Goal: Task Accomplishment & Management: Use online tool/utility

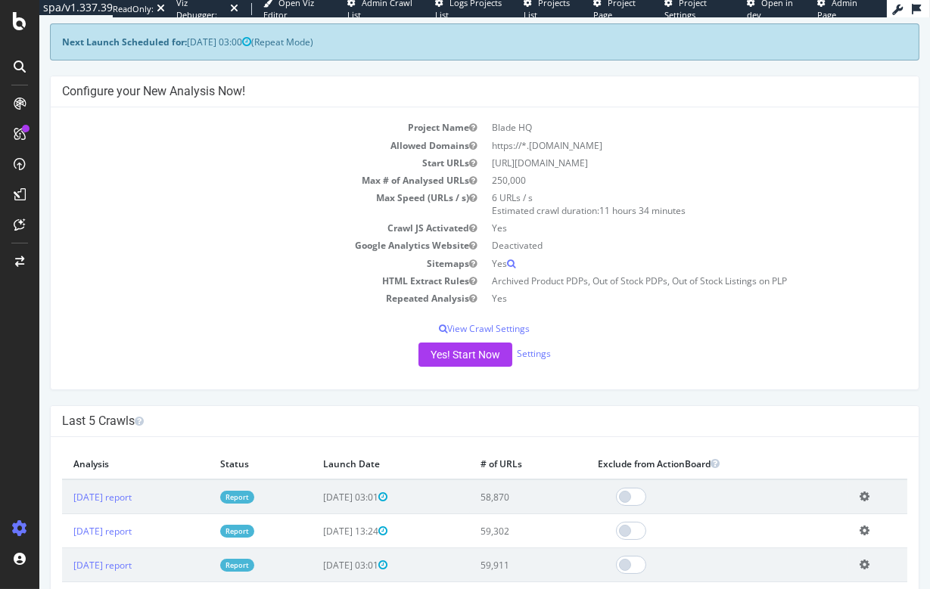
scroll to position [85, 0]
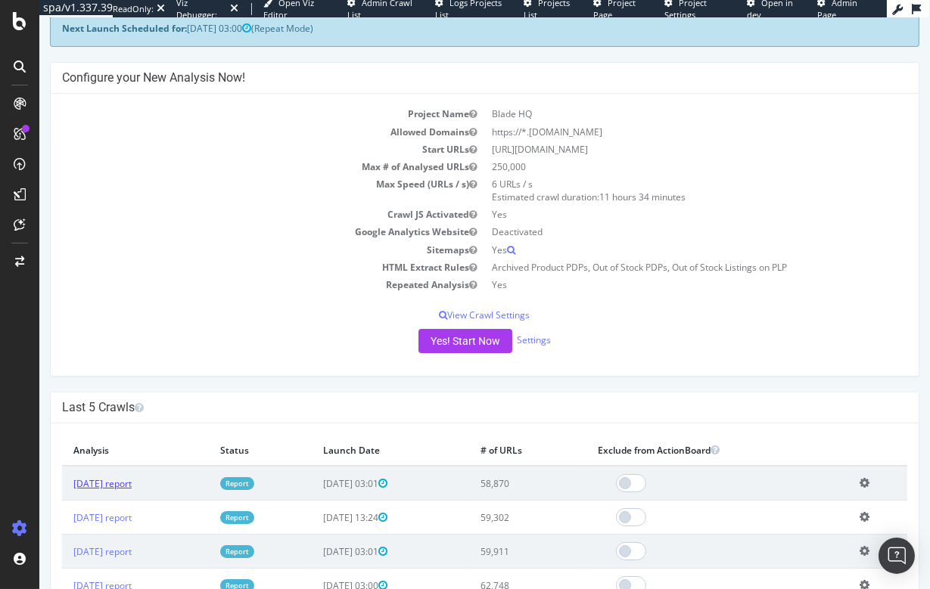
click at [132, 486] on link "2025 Sep. 14th report" at bounding box center [102, 483] width 58 height 13
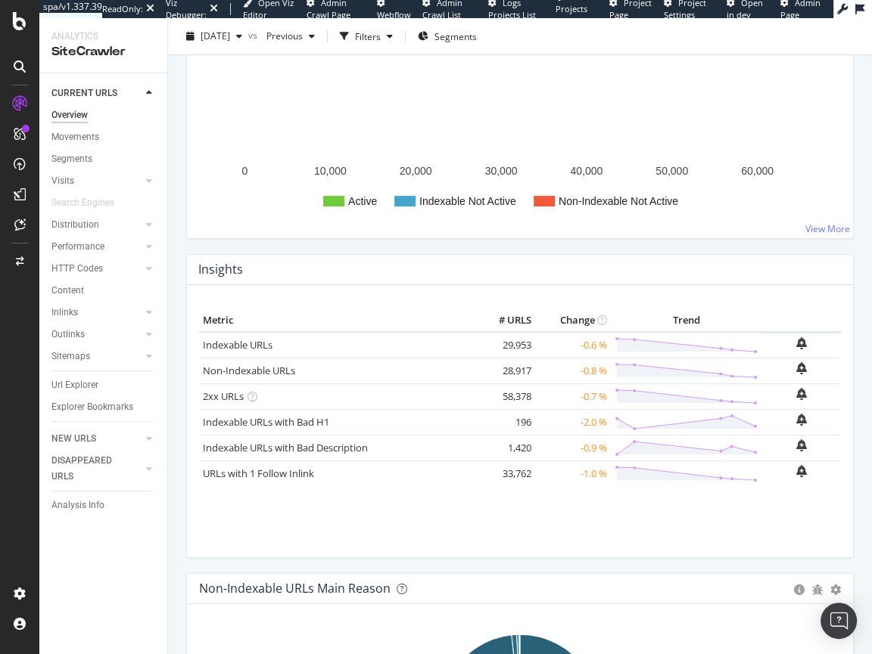
scroll to position [547, 0]
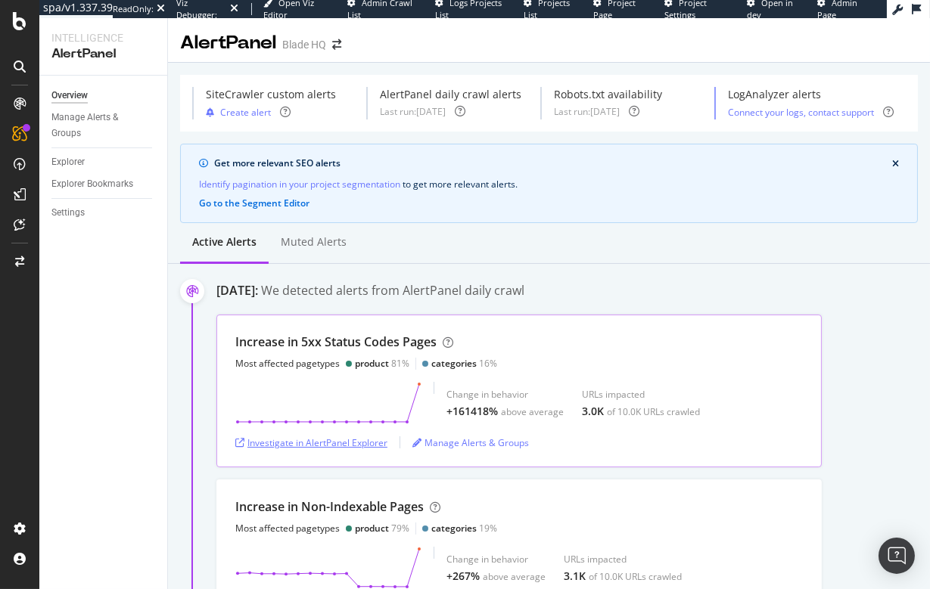
click at [300, 443] on div "Investigate in AlertPanel Explorer" at bounding box center [311, 443] width 152 height 13
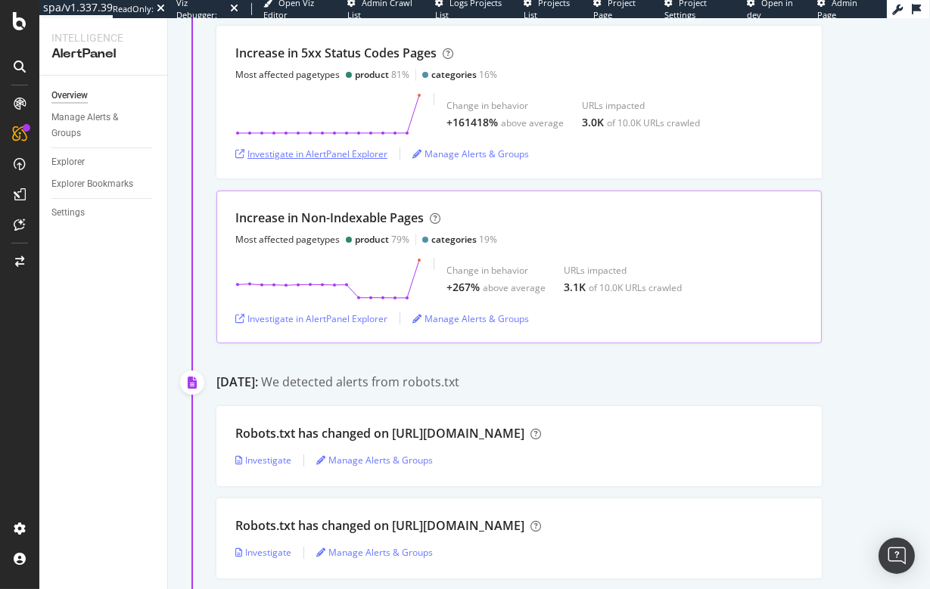
scroll to position [515, 0]
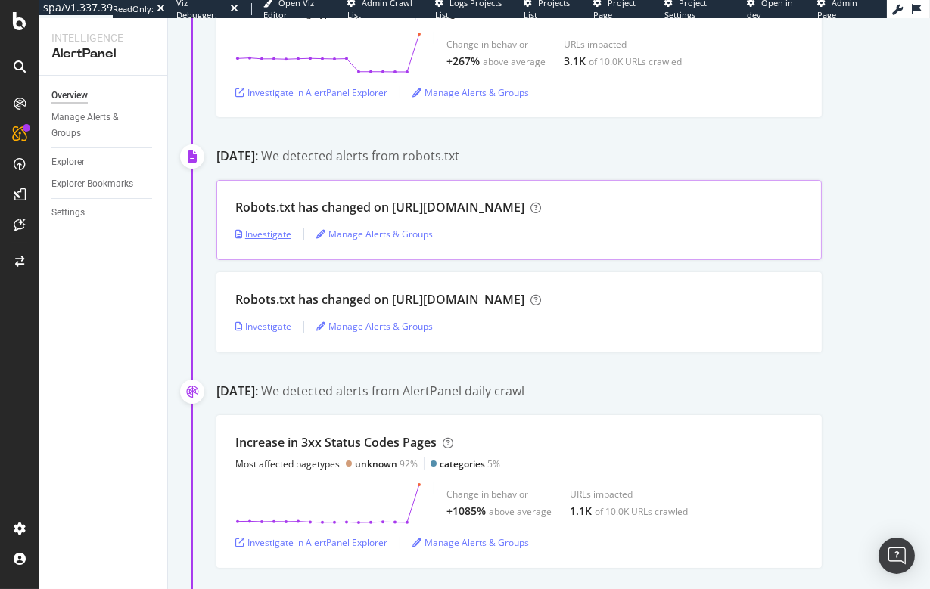
click at [258, 238] on div "Investigate" at bounding box center [263, 234] width 56 height 13
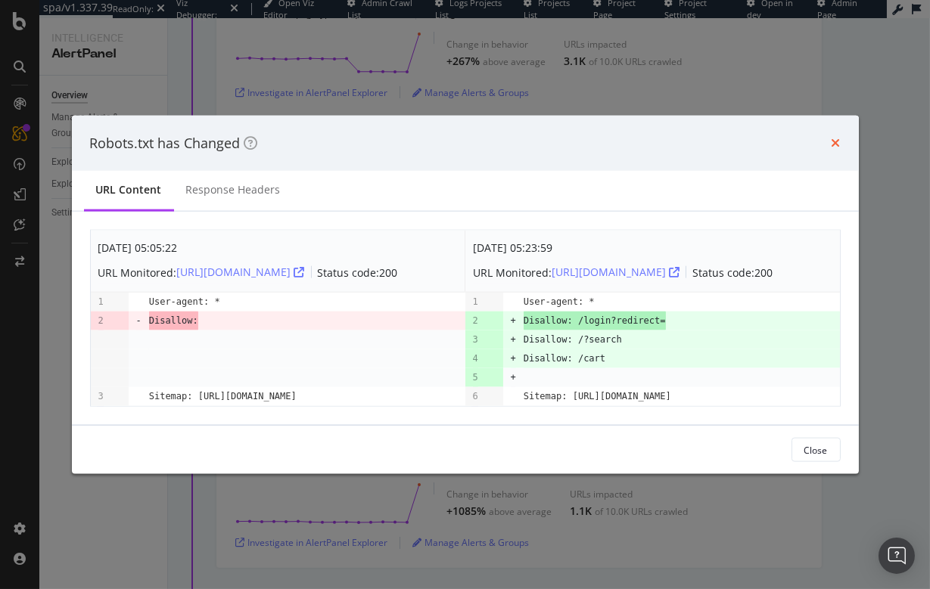
click at [835, 137] on icon "times" at bounding box center [835, 143] width 9 height 12
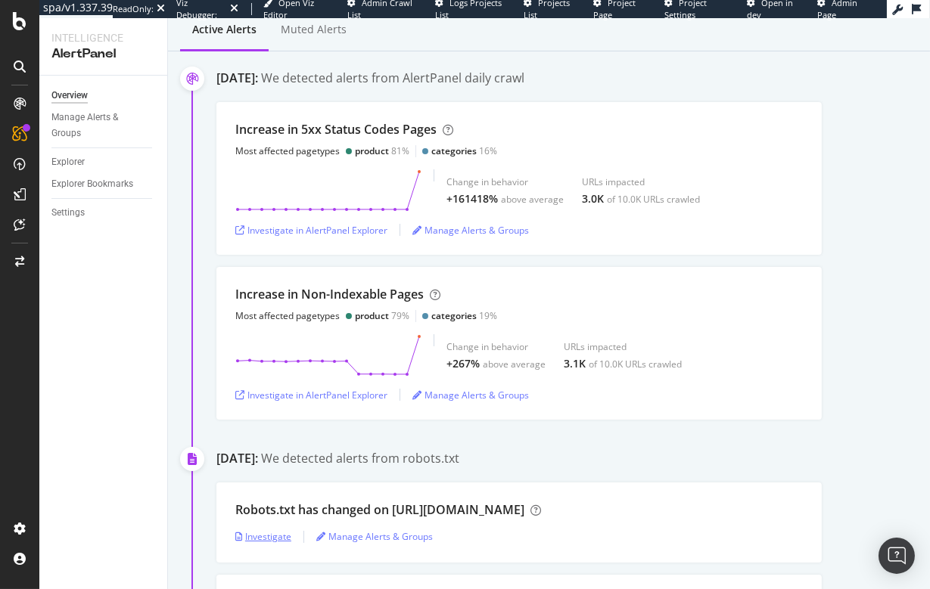
scroll to position [188, 0]
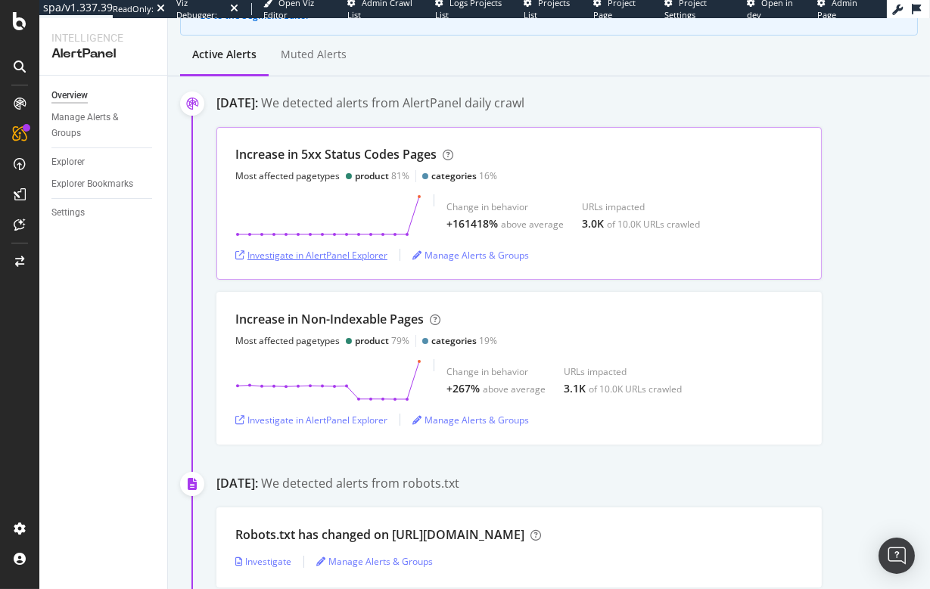
click at [372, 260] on div "Investigate in AlertPanel Explorer" at bounding box center [311, 255] width 152 height 13
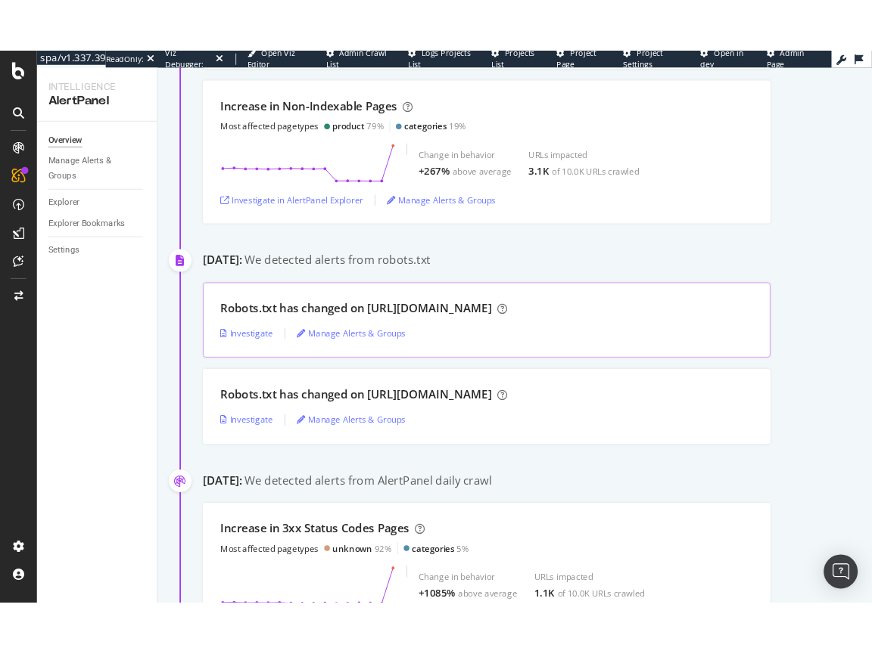
scroll to position [457, 0]
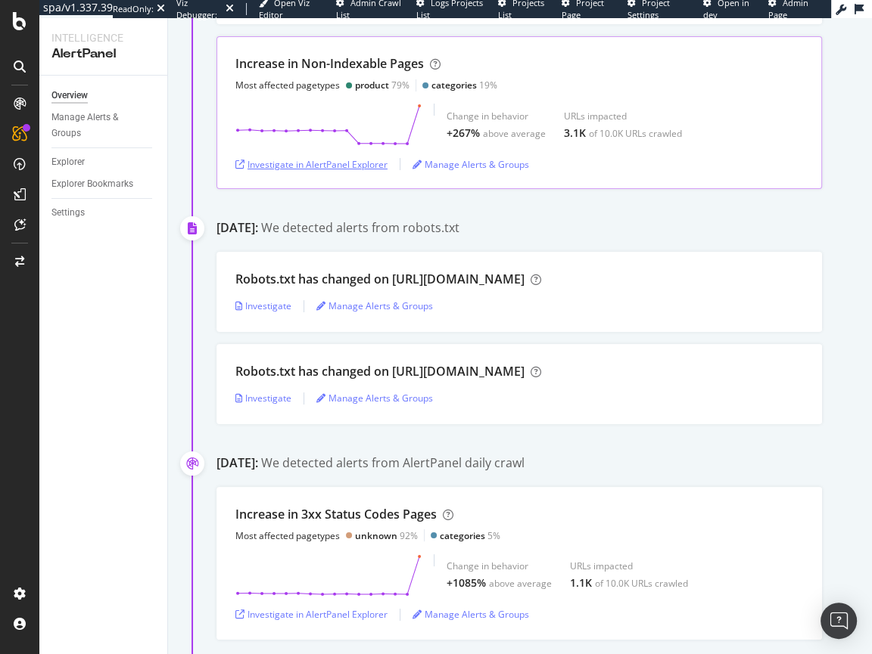
click at [318, 158] on div "Investigate in AlertPanel Explorer" at bounding box center [311, 164] width 152 height 13
click at [19, 32] on div at bounding box center [19, 327] width 39 height 654
click at [19, 27] on icon at bounding box center [20, 21] width 14 height 18
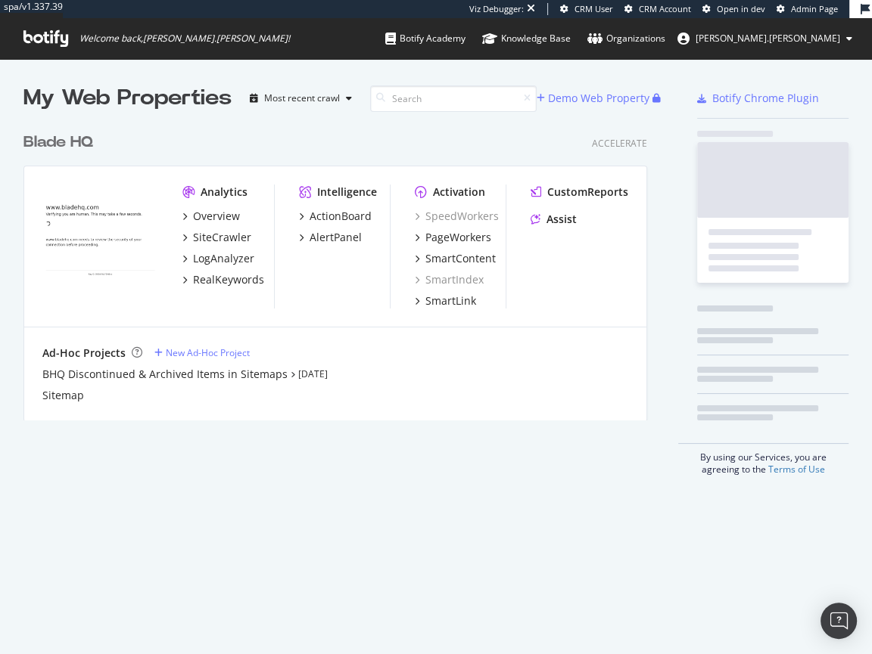
scroll to position [306, 635]
click at [19, 27] on span "Welcome back, colin.reid !" at bounding box center [156, 38] width 291 height 41
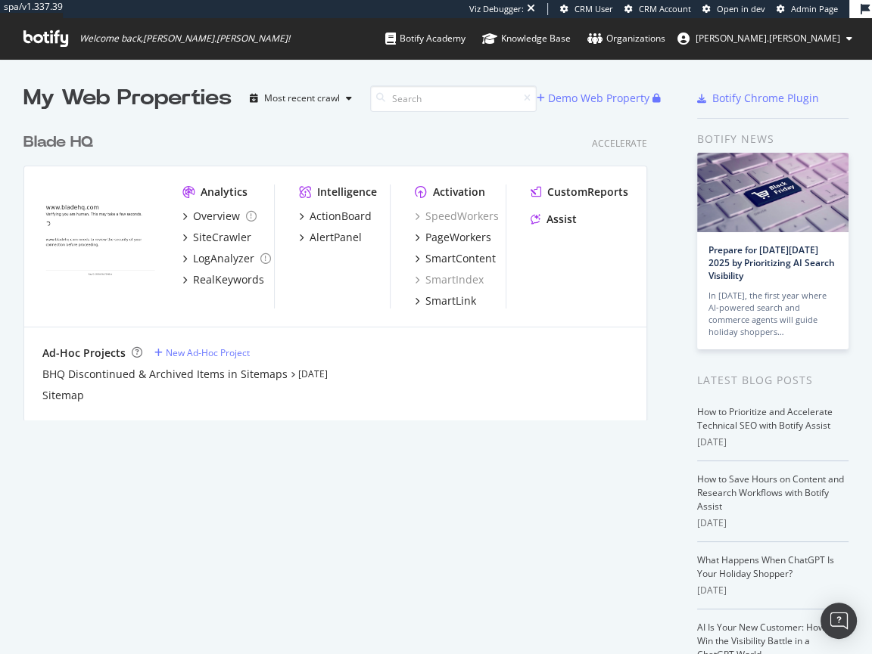
click at [34, 39] on icon at bounding box center [45, 38] width 45 height 17
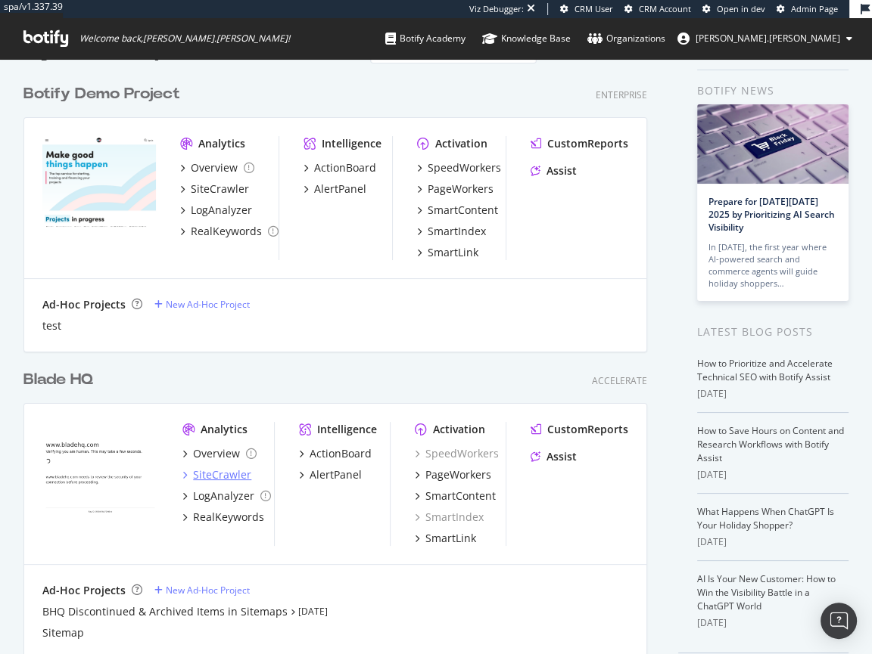
scroll to position [102, 0]
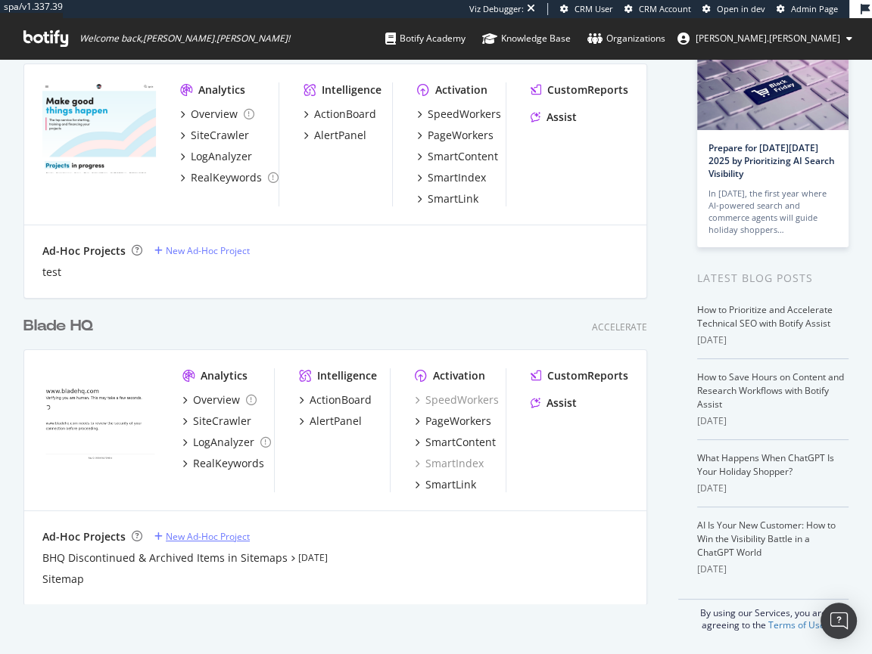
click at [200, 533] on div "New Ad-Hoc Project" at bounding box center [208, 536] width 84 height 13
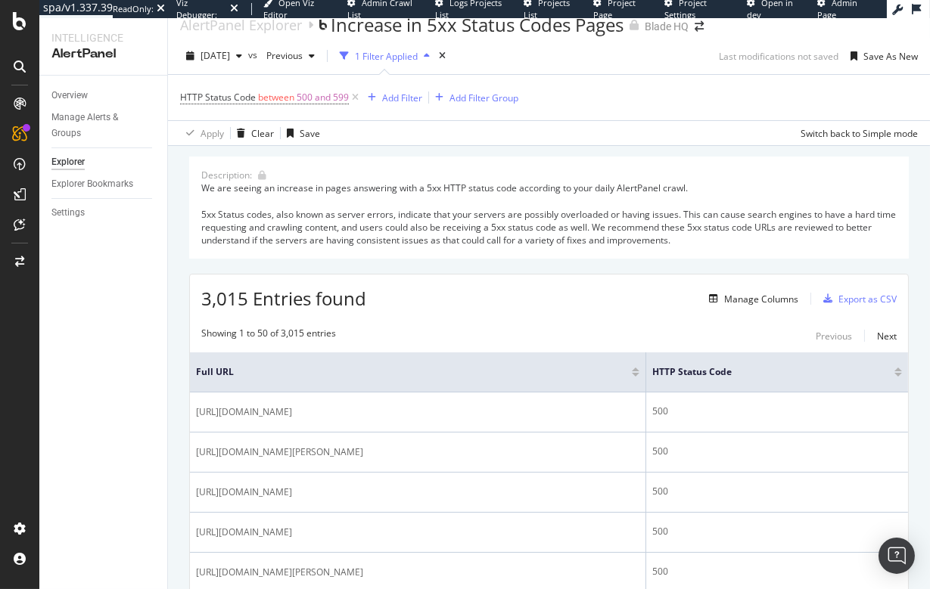
scroll to position [29, 0]
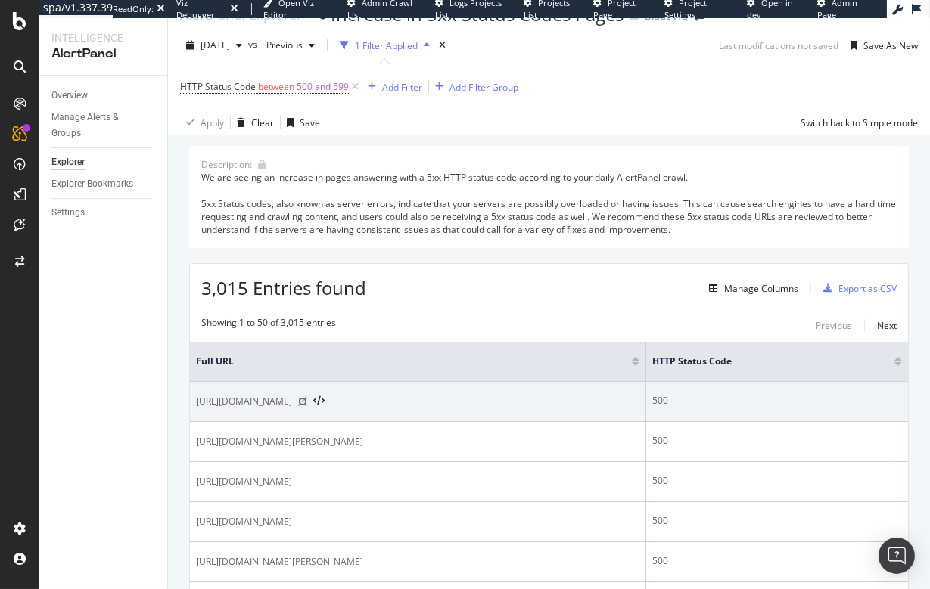
click at [307, 401] on icon at bounding box center [302, 401] width 9 height 9
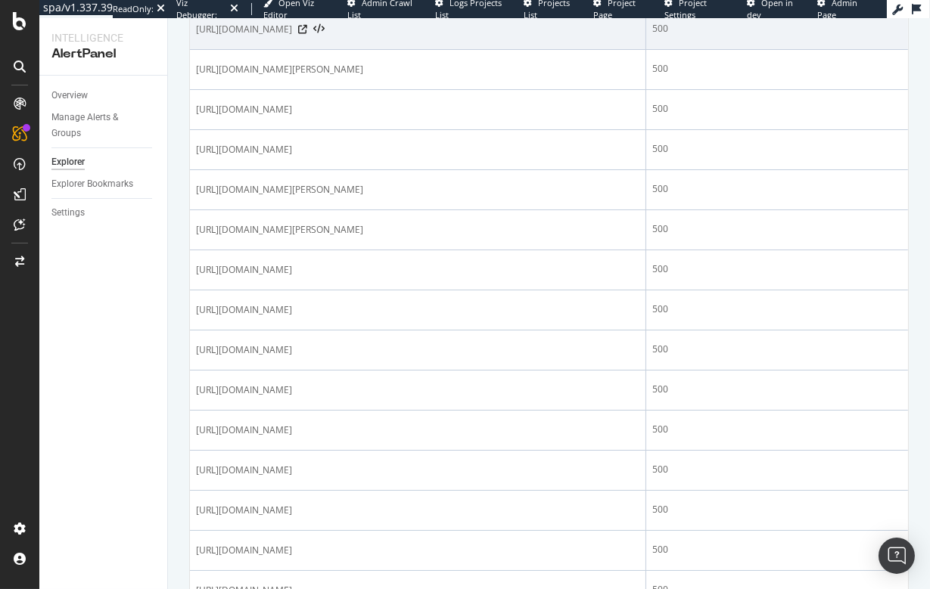
scroll to position [398, 0]
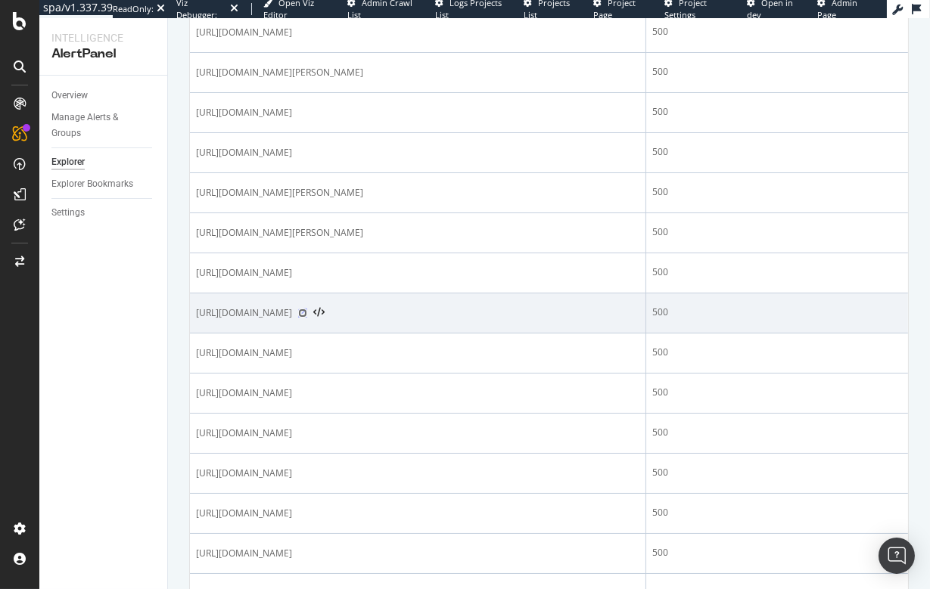
click at [307, 312] on icon at bounding box center [302, 313] width 9 height 9
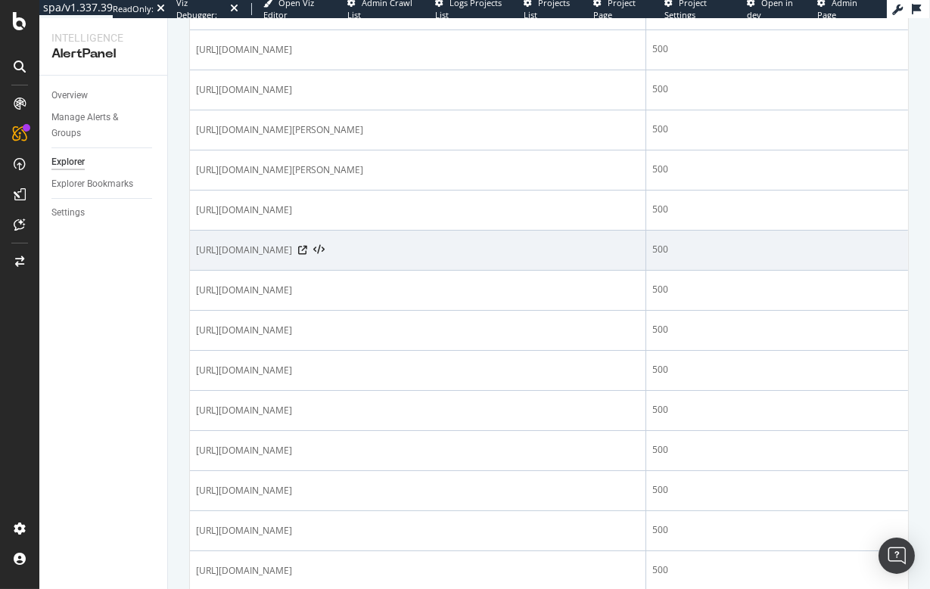
scroll to position [837, 0]
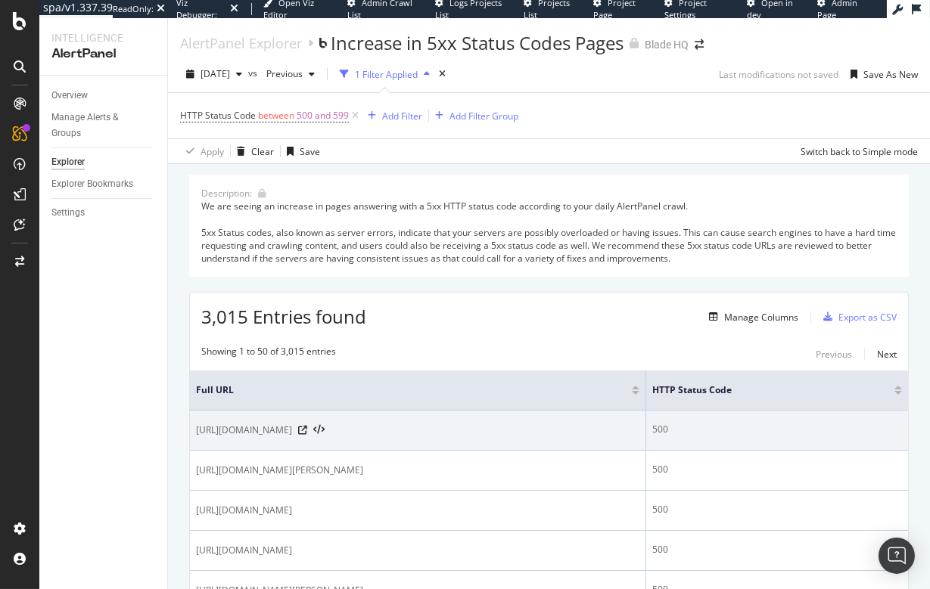
click at [744, 427] on div "500" at bounding box center [777, 430] width 250 height 14
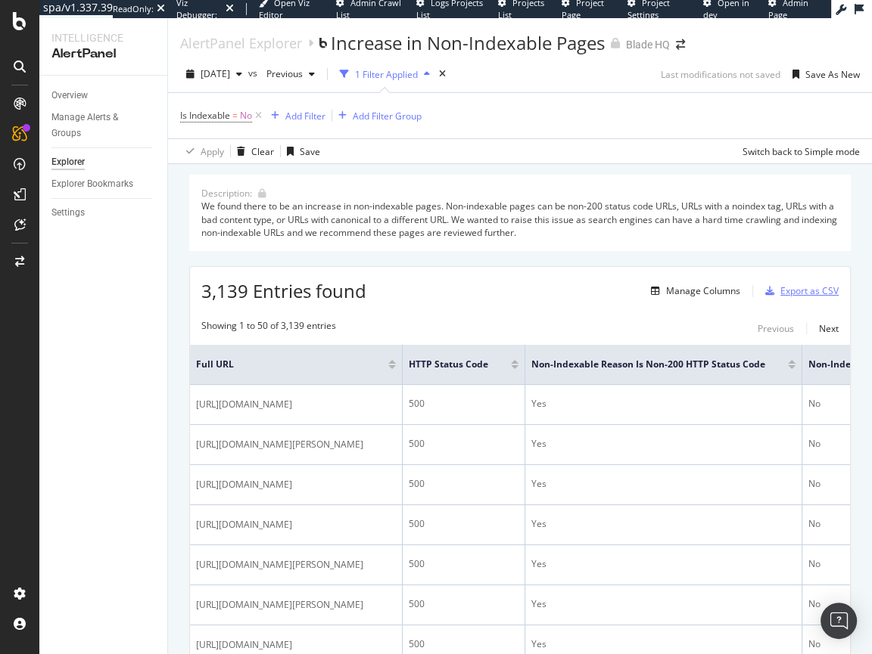
click at [791, 294] on div "Export as CSV" at bounding box center [809, 290] width 58 height 13
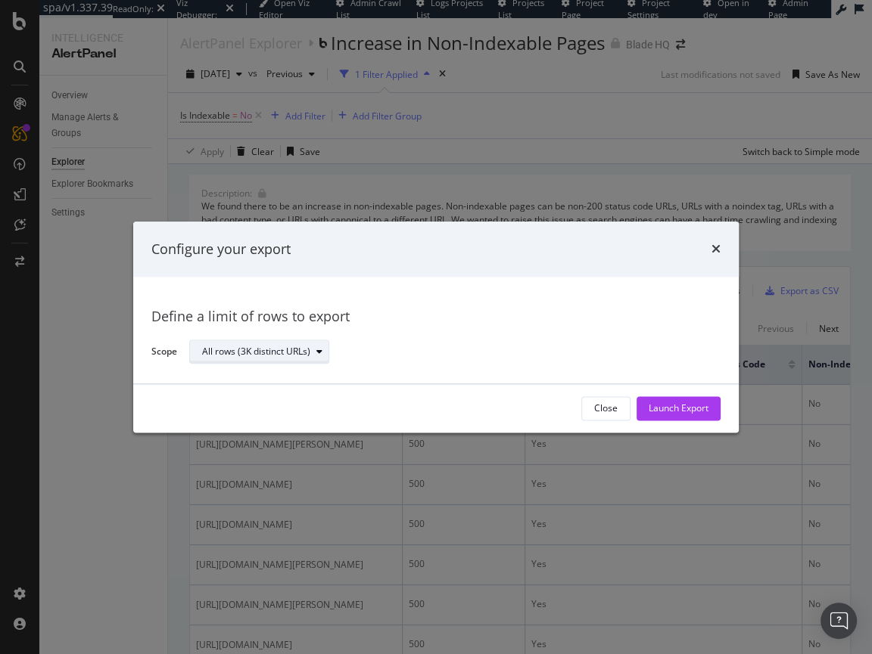
click at [253, 355] on div "All rows (3K distinct URLs)" at bounding box center [256, 352] width 108 height 9
click at [253, 353] on div "All rows (3K distinct URLs)" at bounding box center [256, 352] width 108 height 9
click at [244, 402] on div "Define a limit" at bounding box center [236, 402] width 56 height 13
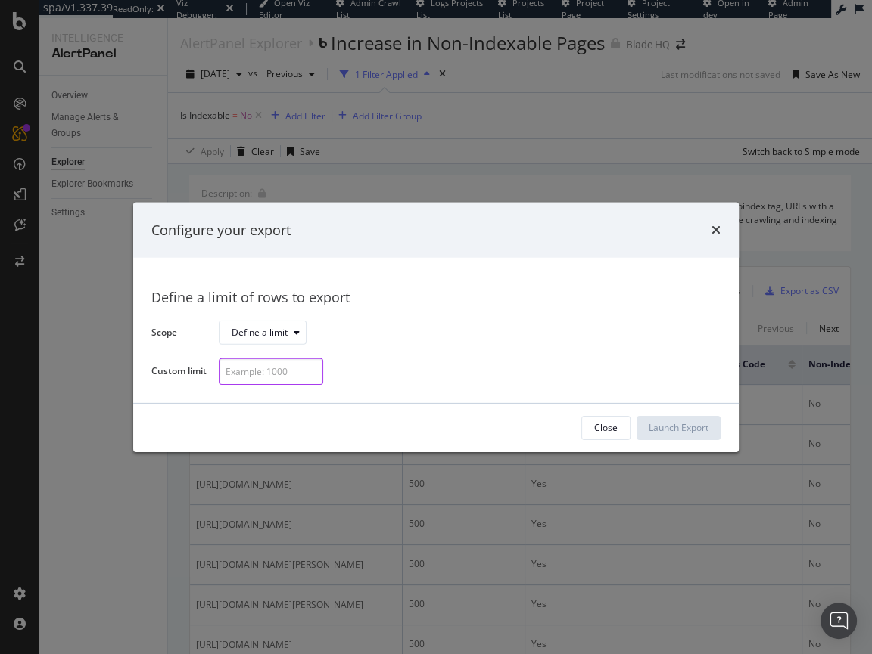
click at [234, 371] on input "modal" at bounding box center [271, 372] width 104 height 26
type input "500"
click at [666, 428] on div "Launch Export" at bounding box center [678, 427] width 60 height 13
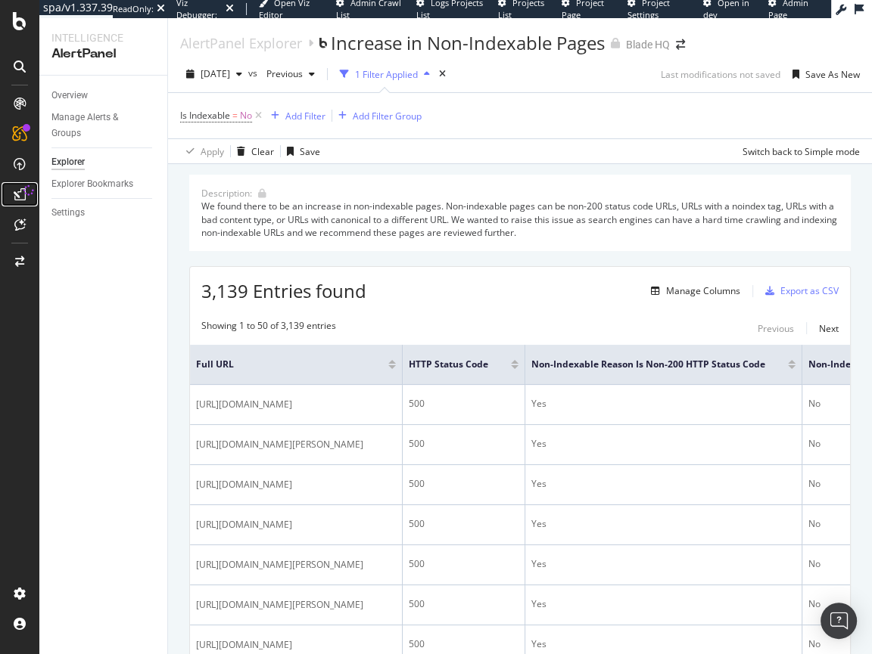
click at [18, 195] on icon at bounding box center [20, 194] width 12 height 12
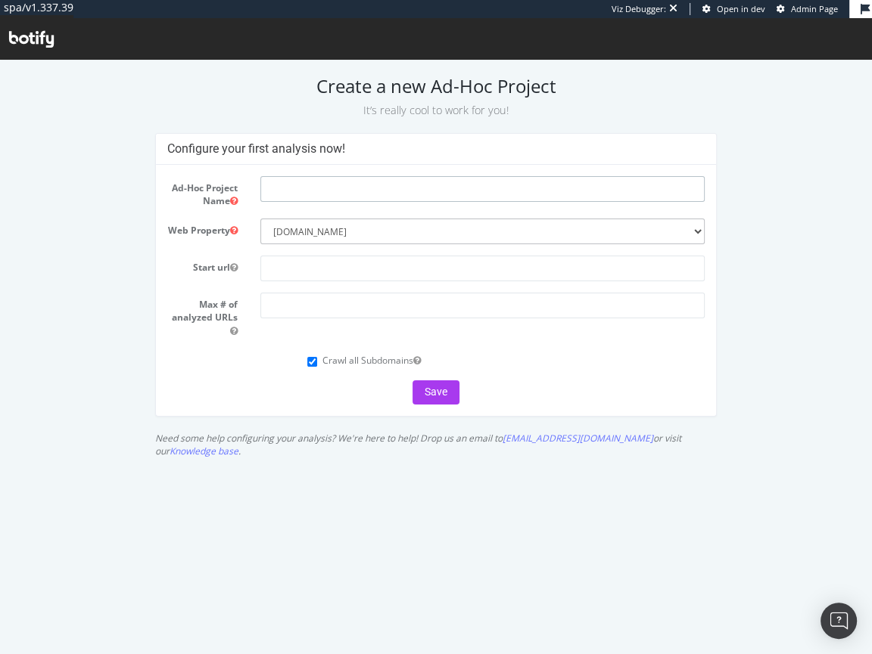
click at [285, 189] on input "text" at bounding box center [482, 189] width 444 height 26
type input "500 Status Check"
click at [314, 259] on form "Ad-Hoc Project Name 500 Status Check Web Property --------- UHND (Old Demo) UHN…" at bounding box center [436, 290] width 538 height 228
click at [306, 280] on input "text" at bounding box center [482, 269] width 444 height 26
paste input "https://www.bladehq.com/"
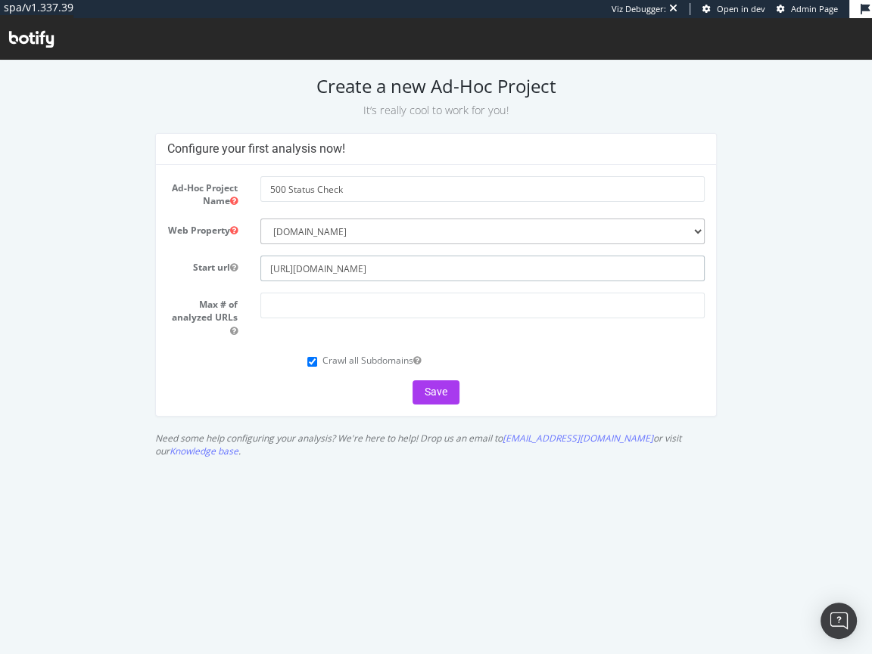
type input "https://www.bladehq.com/"
click at [291, 314] on input "number" at bounding box center [482, 306] width 444 height 26
type input "5000"
click at [312, 367] on input "Crawl all Subdomains" at bounding box center [312, 362] width 10 height 10
checkbox input "false"
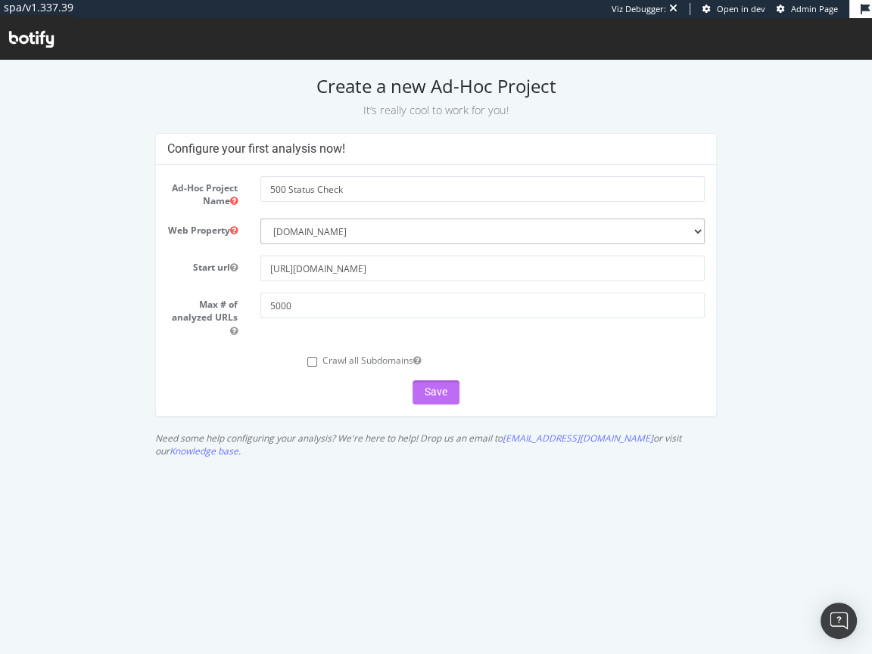
click at [434, 399] on button "Save" at bounding box center [435, 393] width 47 height 24
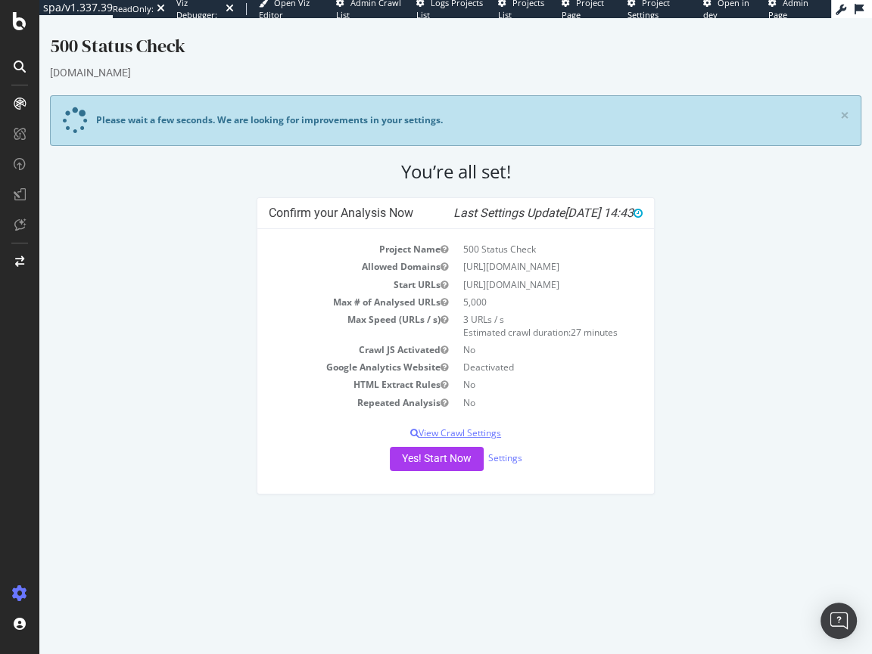
click at [457, 433] on p "View Crawl Settings" at bounding box center [456, 433] width 374 height 13
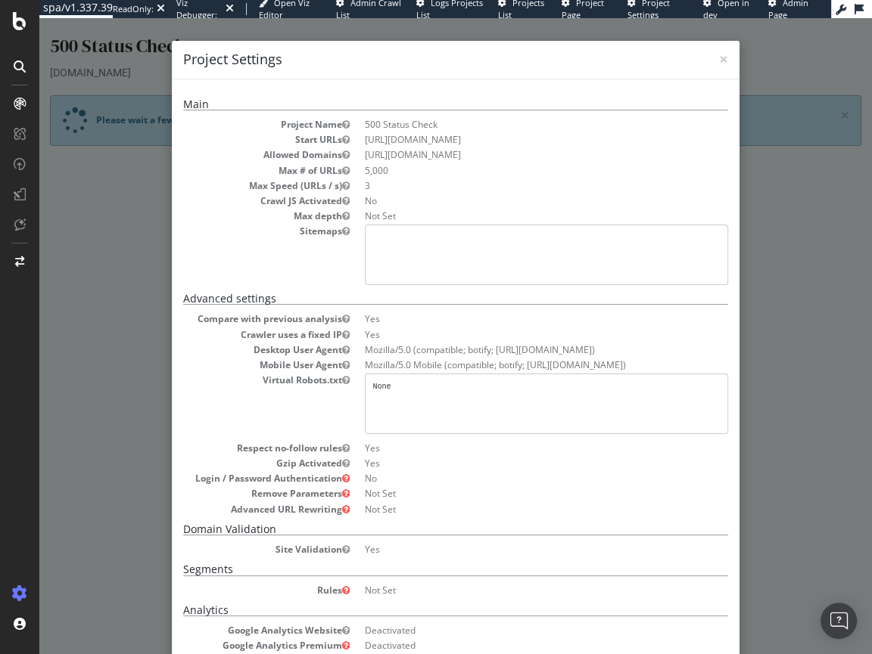
click at [141, 343] on div "× Close Project Settings Main Project Name 500 Status Check Start URLs https://…" at bounding box center [455, 336] width 832 height 636
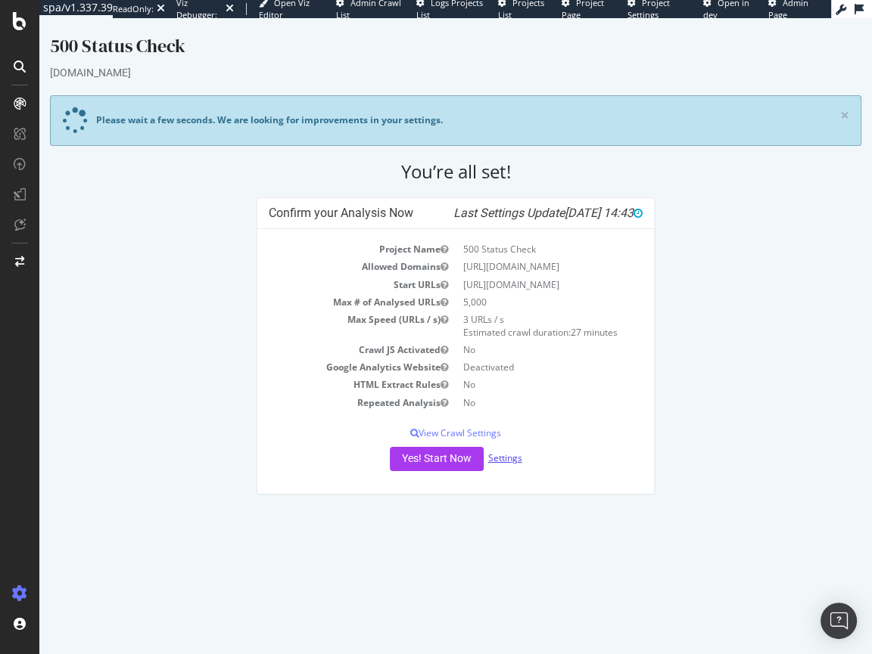
click at [509, 457] on link "Settings" at bounding box center [505, 458] width 34 height 13
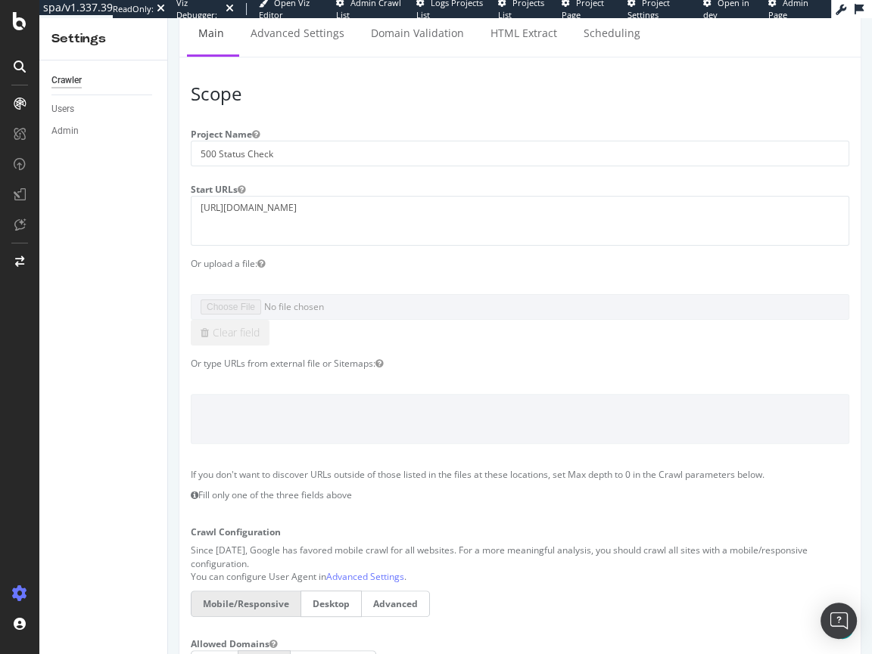
scroll to position [310, 0]
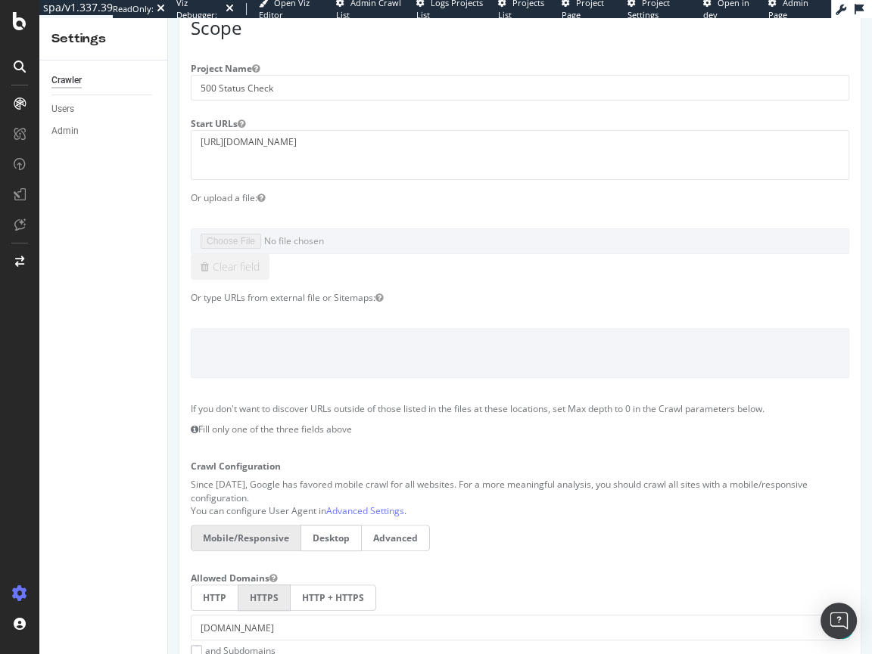
click at [238, 301] on div "Or type URLs from external file or Sitemaps:" at bounding box center [519, 297] width 681 height 13
click at [232, 136] on textarea "https://www.bladehq.com/" at bounding box center [520, 154] width 658 height 49
click at [232, 148] on textarea "https://www.bladehq.com/" at bounding box center [520, 154] width 658 height 49
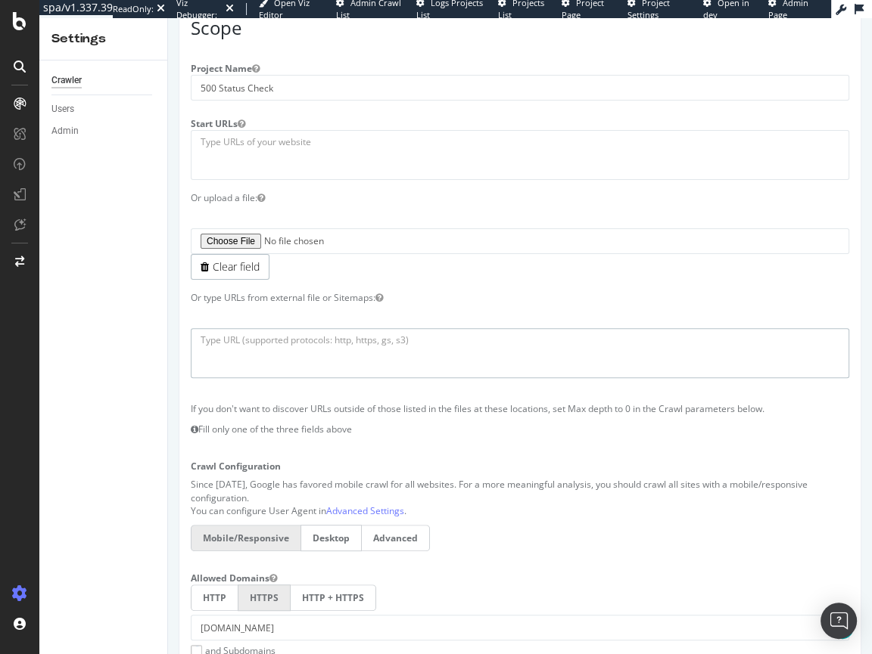
click at [224, 347] on textarea at bounding box center [520, 352] width 658 height 49
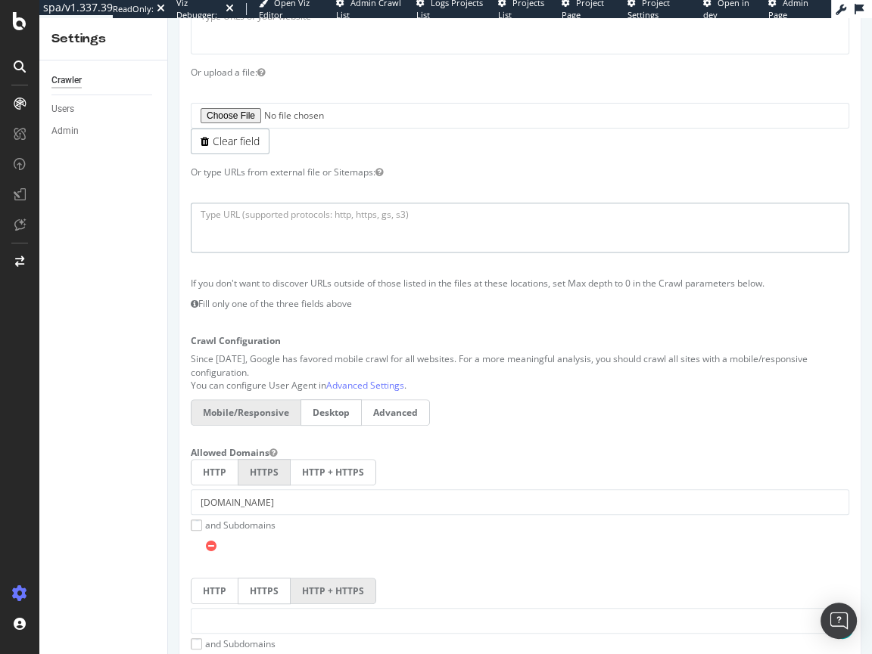
scroll to position [434, 0]
click at [239, 222] on textarea at bounding box center [520, 229] width 658 height 49
paste textarea "https://www.bladehq.com/cat--Rockstead--1668 https://www.bladehq.com/item--TOPS…"
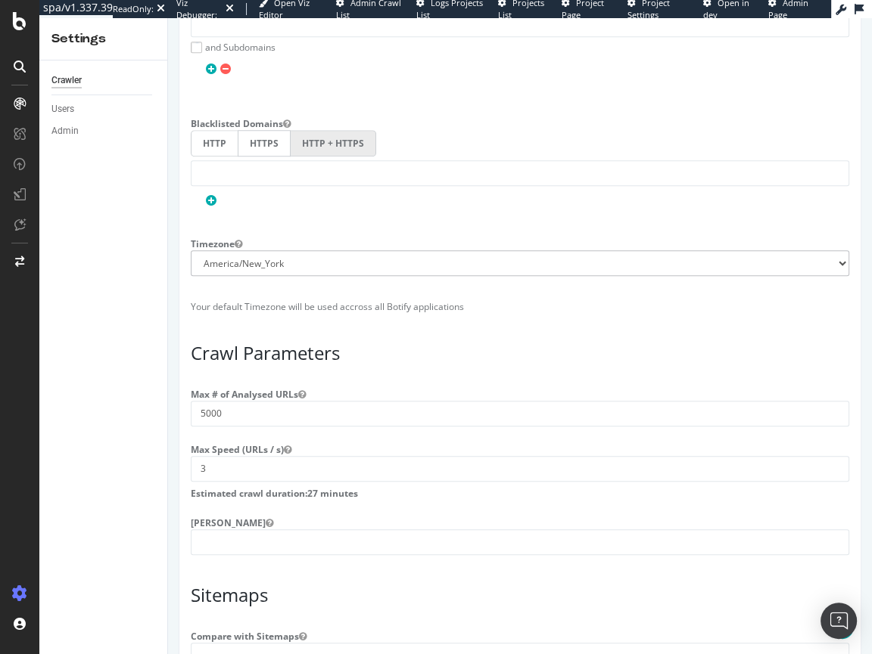
scroll to position [1220, 0]
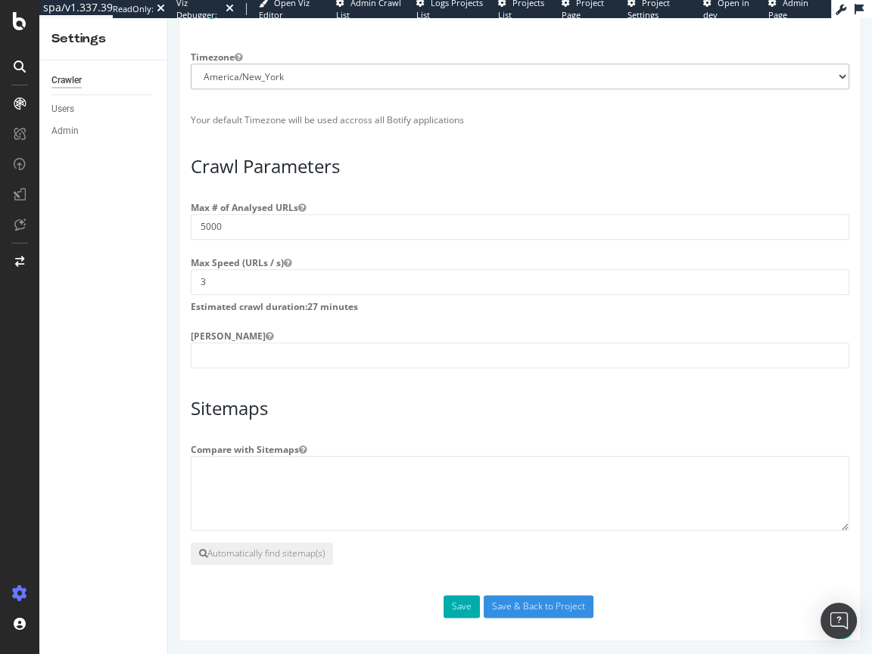
type textarea "https://www.bladehq.com/cat--Rockstead--1668 https://www.bladehq.com/item--TOPS…"
click at [218, 355] on input "number" at bounding box center [520, 356] width 658 height 26
type input "0"
click at [501, 605] on input "Save & Back to Project" at bounding box center [538, 606] width 110 height 23
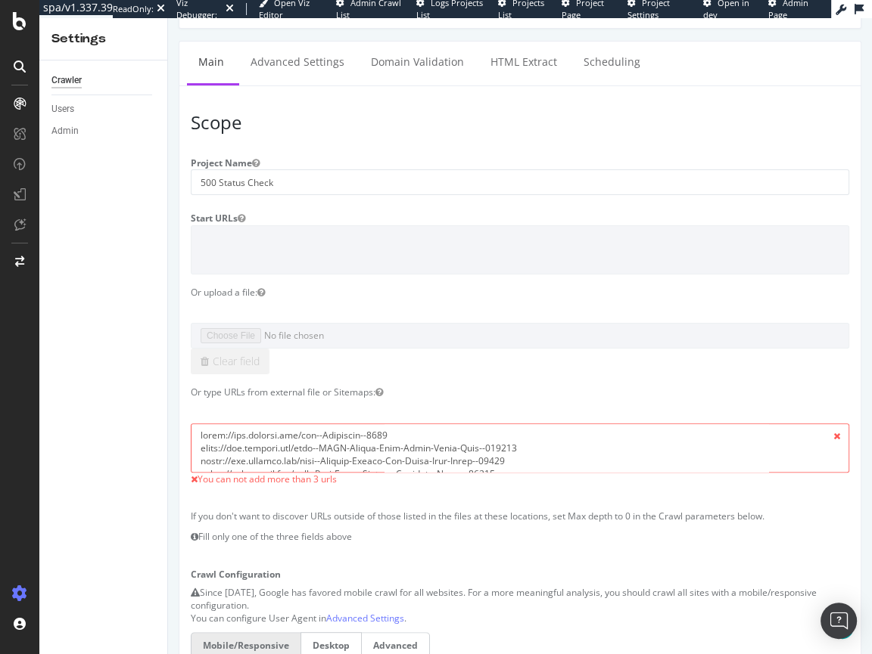
scroll to position [256, 0]
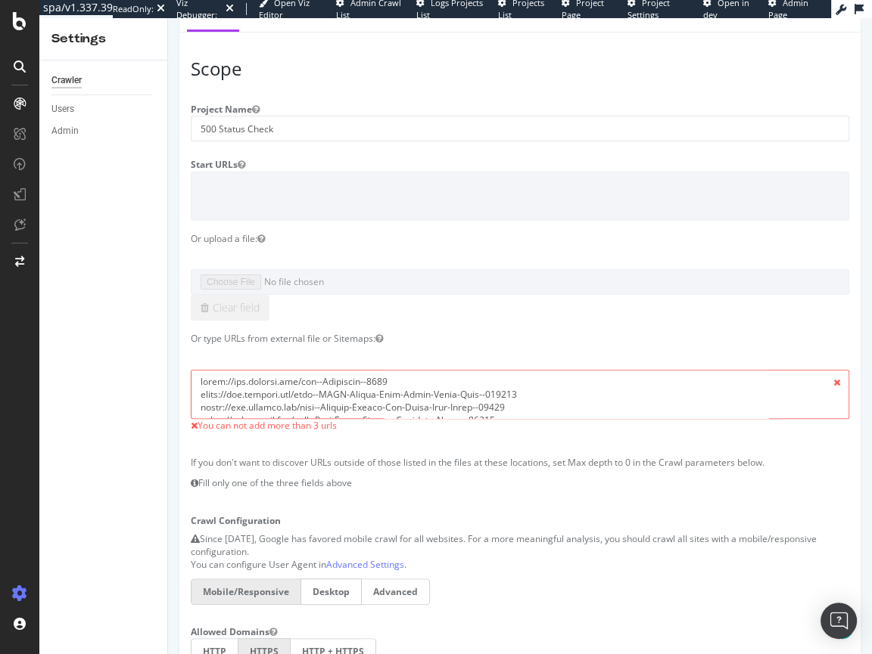
click at [835, 379] on span at bounding box center [836, 383] width 26 height 26
click at [835, 380] on span at bounding box center [836, 383] width 26 height 26
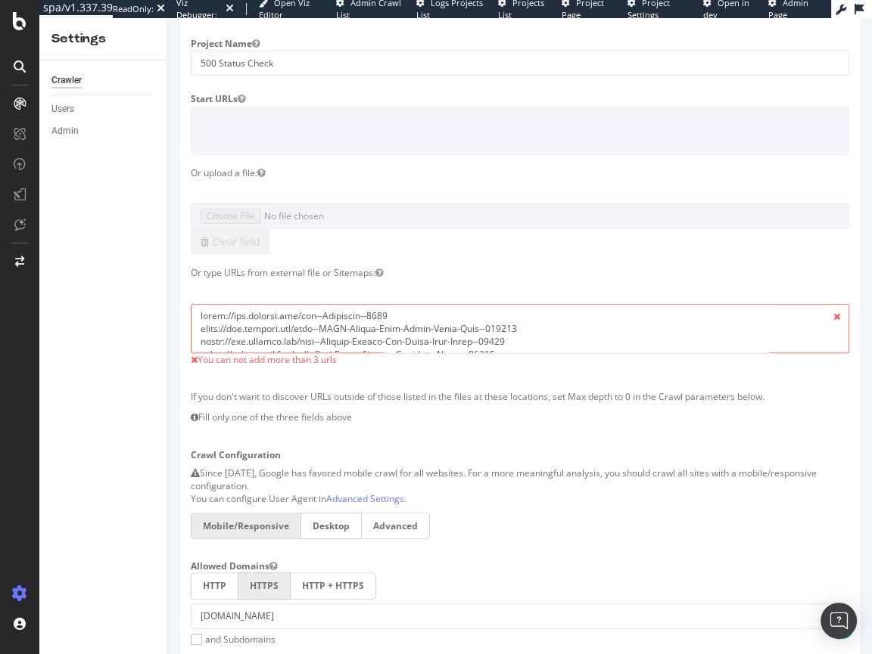
scroll to position [334, 0]
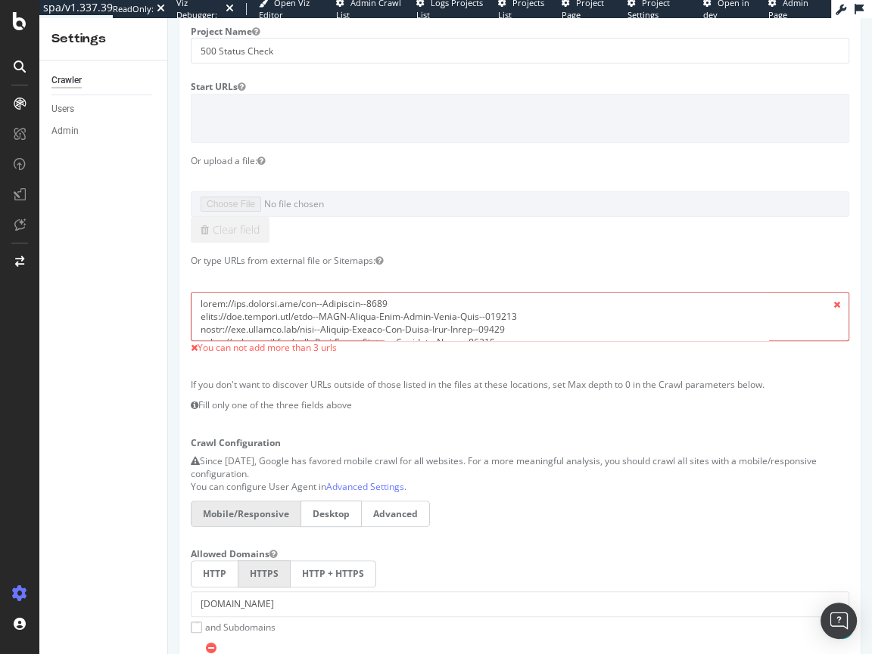
click at [329, 301] on textarea at bounding box center [520, 316] width 658 height 49
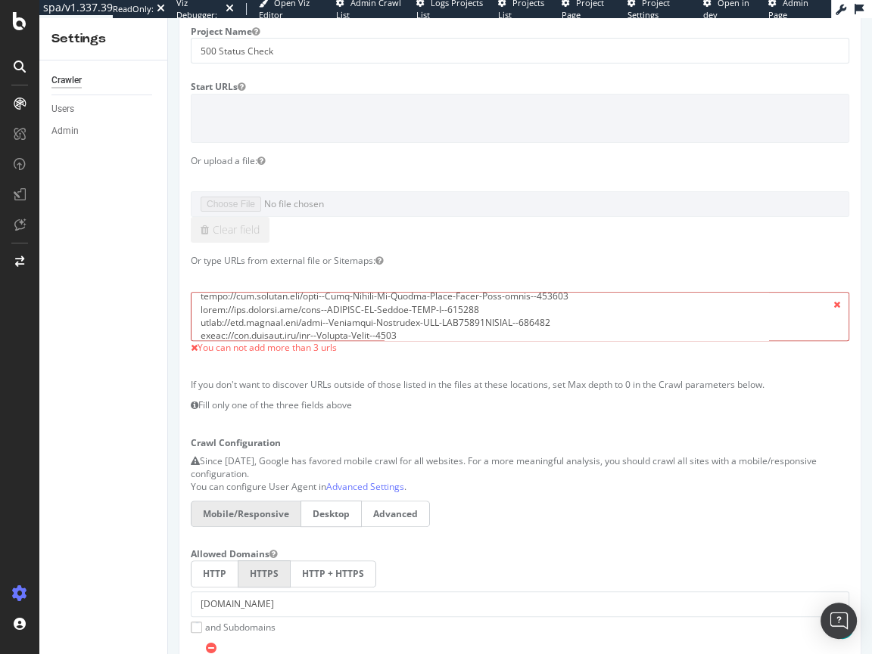
scroll to position [6447, 0]
drag, startPoint x: 329, startPoint y: 301, endPoint x: 433, endPoint y: 461, distance: 191.0
click at [433, 461] on section "Project Name 500 Status Check Start URLs Or upload a file: Clear field Or type …" at bounding box center [520, 516] width 658 height 992
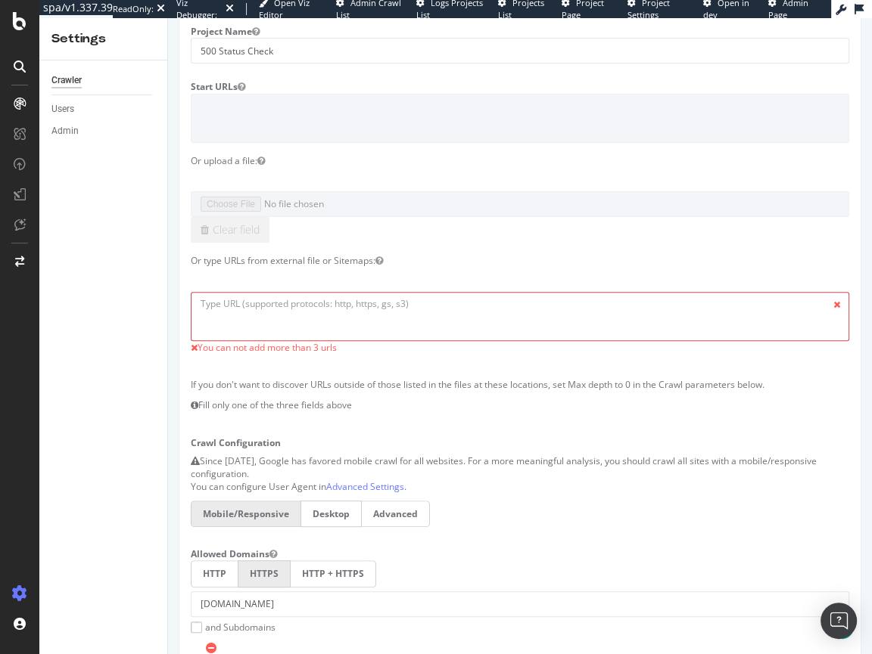
scroll to position [0, 0]
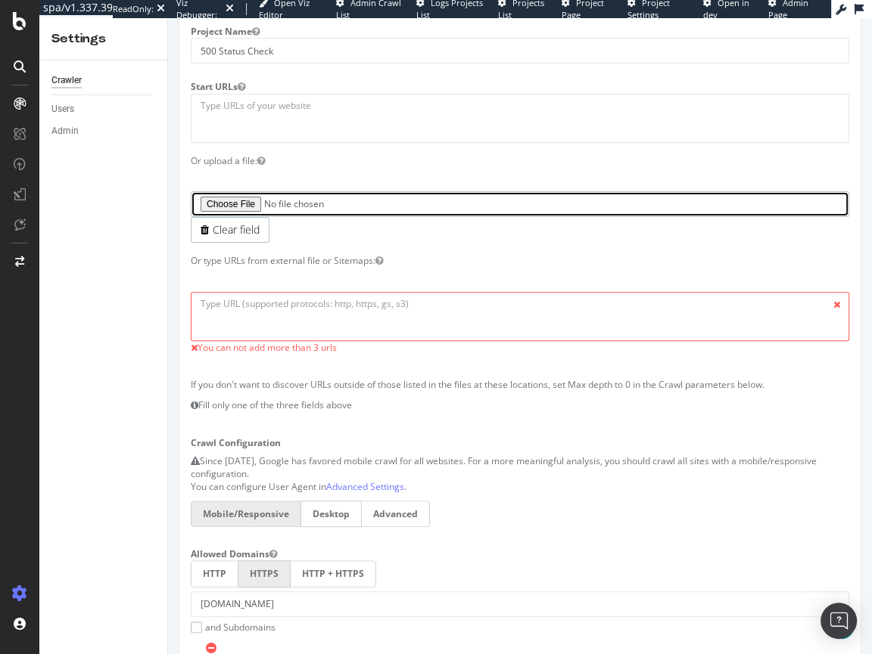
click at [232, 201] on input "file" at bounding box center [520, 204] width 658 height 26
click at [228, 201] on input "file" at bounding box center [520, 204] width 658 height 26
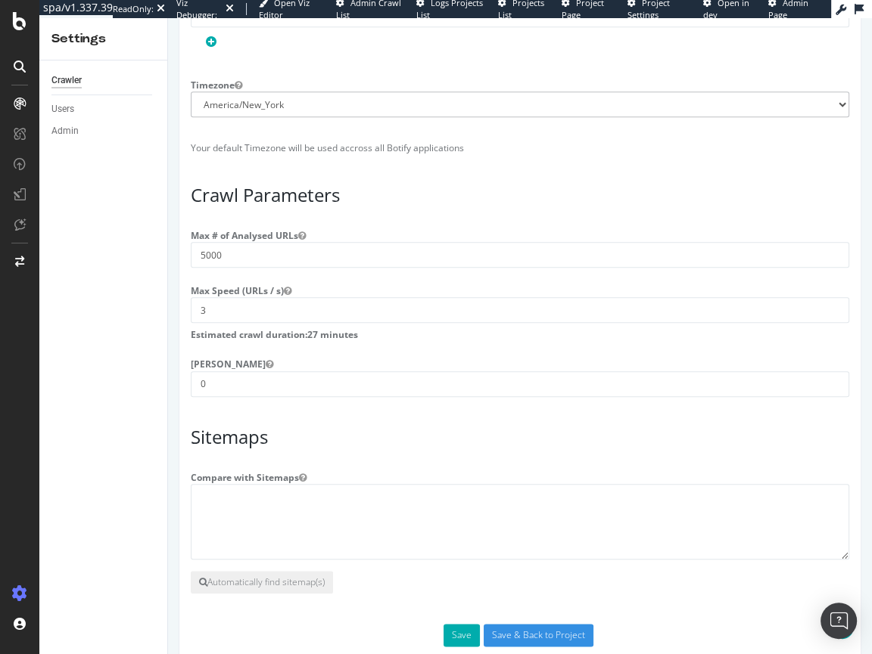
scroll to position [1219, 0]
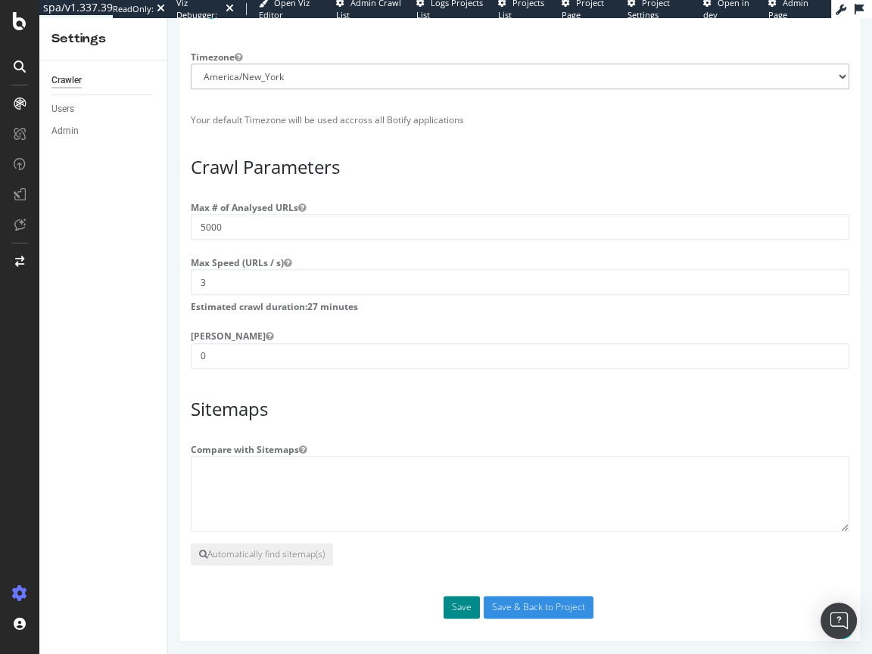
click at [461, 601] on button "Save" at bounding box center [461, 607] width 36 height 23
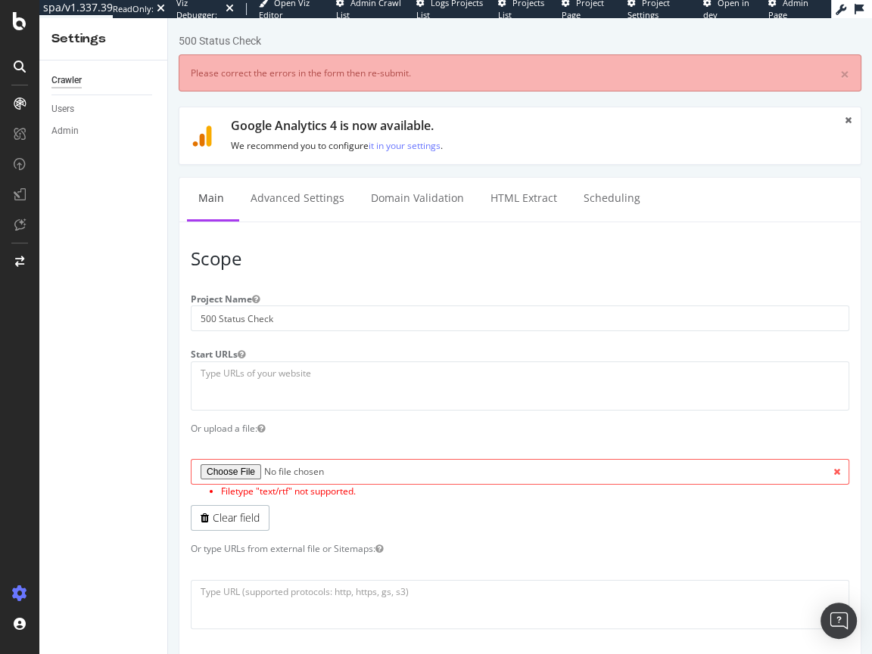
scroll to position [0, 0]
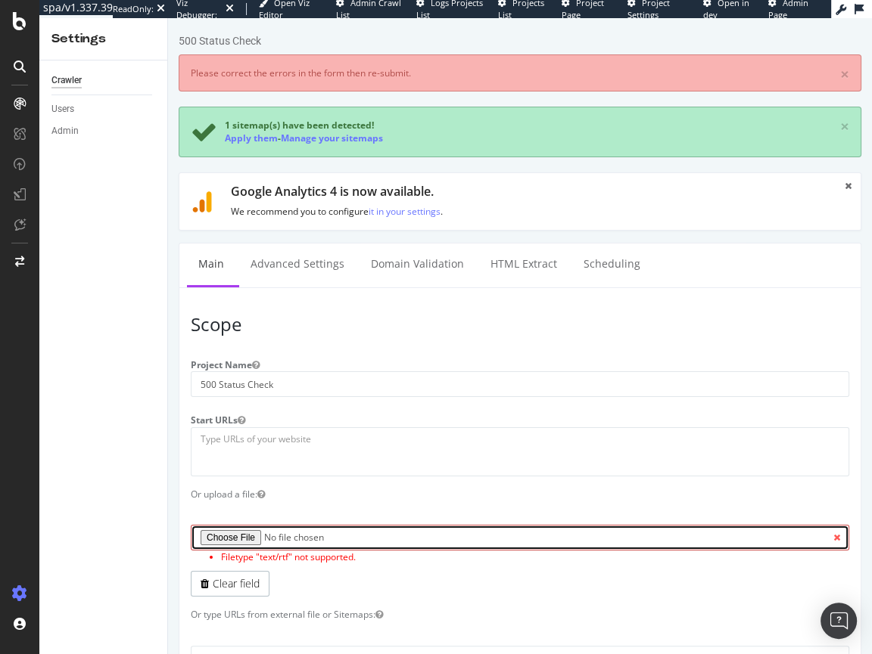
click at [224, 536] on input "file" at bounding box center [520, 538] width 658 height 26
type input "C:\fakepath\bhq 500 status.rtf"
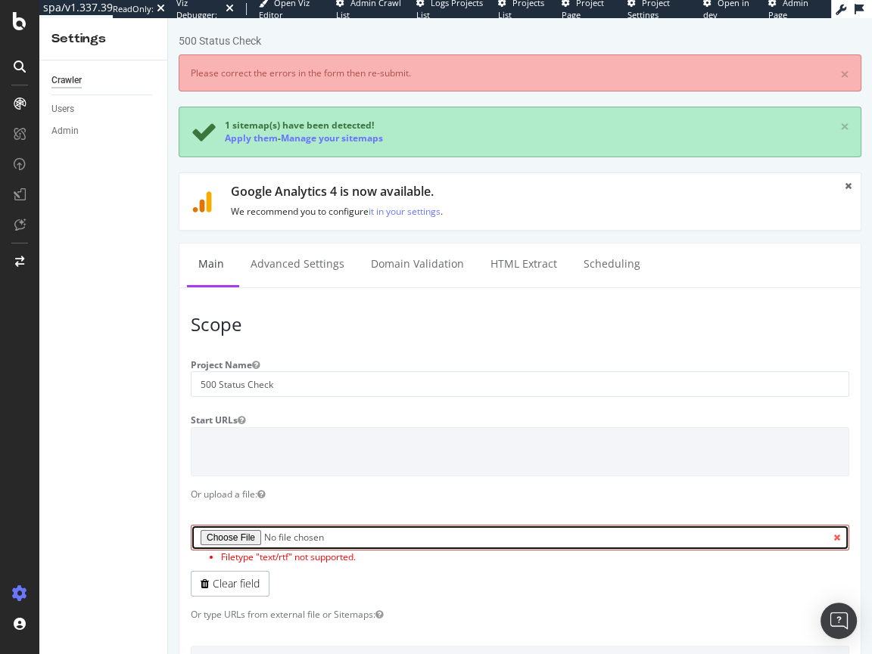
click at [294, 543] on input "file" at bounding box center [520, 538] width 658 height 26
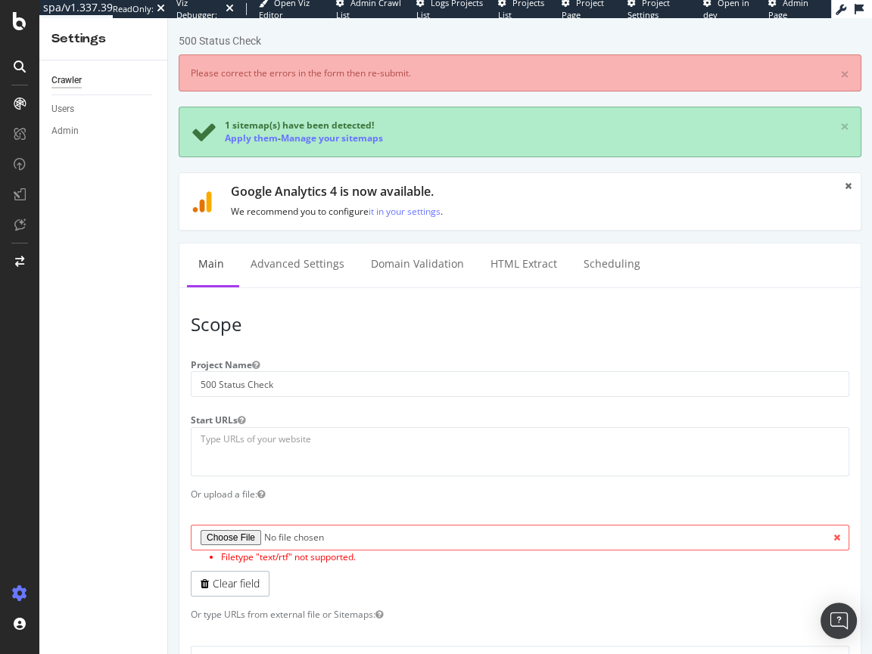
click at [835, 536] on span at bounding box center [836, 538] width 26 height 26
click at [831, 535] on span at bounding box center [836, 538] width 26 height 26
click at [833, 536] on span at bounding box center [836, 538] width 26 height 26
drag, startPoint x: 833, startPoint y: 536, endPoint x: 822, endPoint y: 540, distance: 12.2
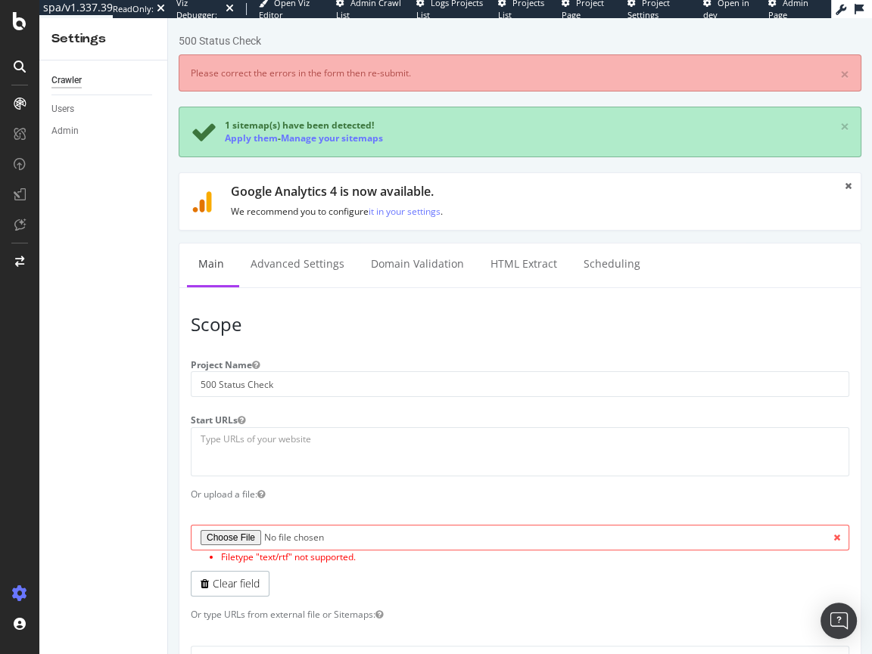
click at [833, 536] on span at bounding box center [836, 538] width 26 height 26
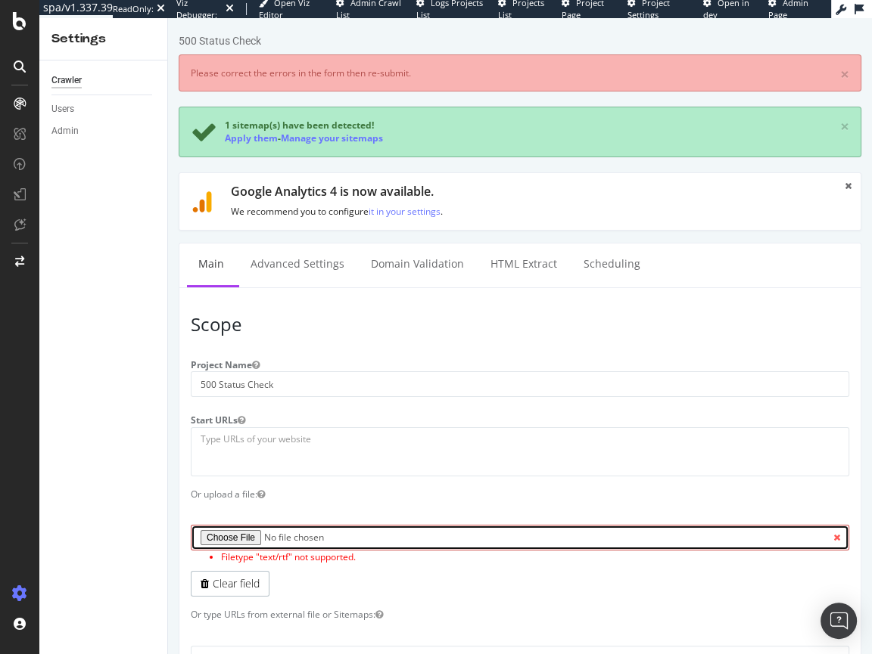
click at [218, 533] on input "file" at bounding box center [520, 538] width 658 height 26
click at [218, 542] on input "file" at bounding box center [520, 538] width 658 height 26
type input "C:\fakepath\bhq 500 status.txt"
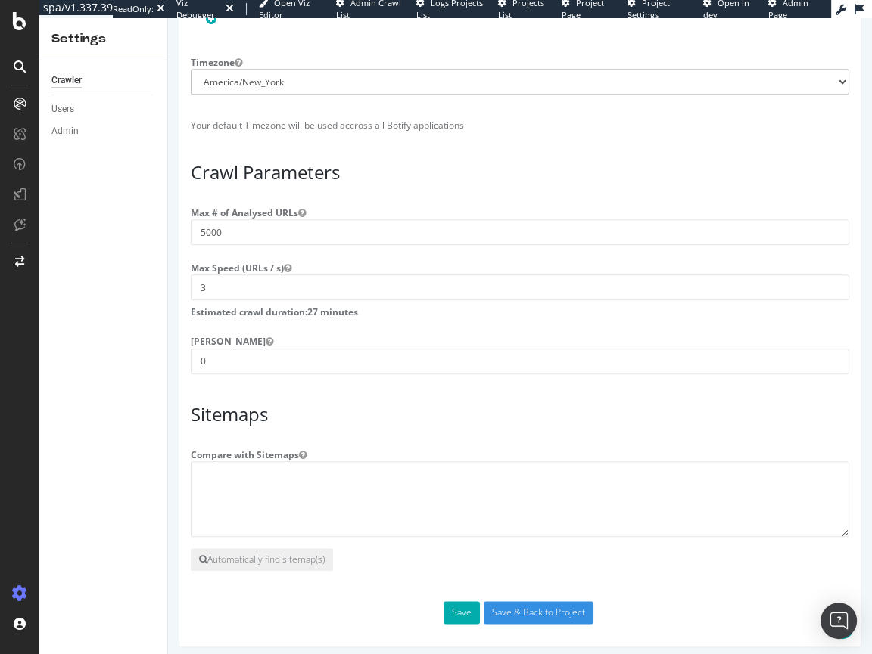
scroll to position [1226, 0]
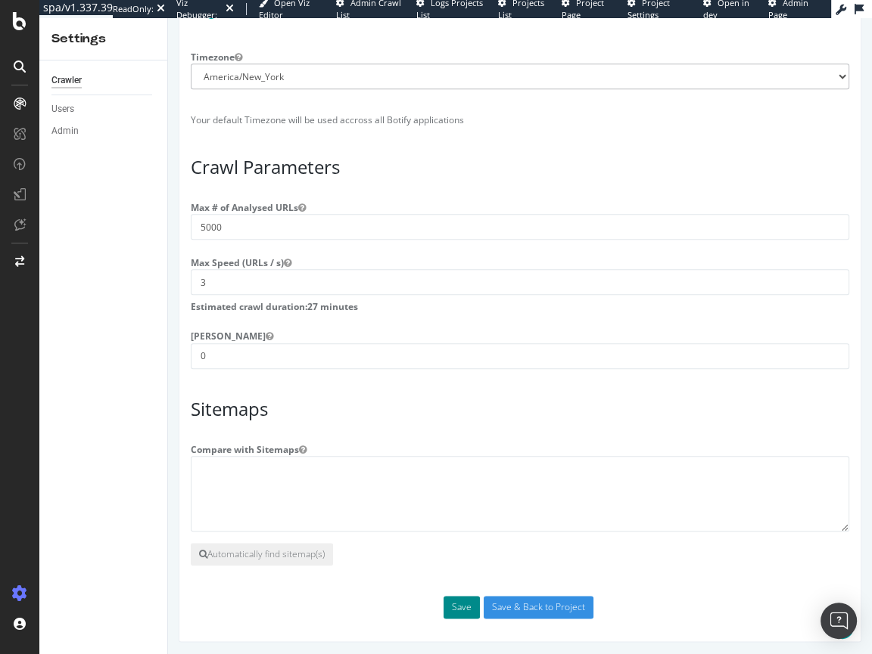
click at [469, 604] on button "Save" at bounding box center [461, 607] width 36 height 23
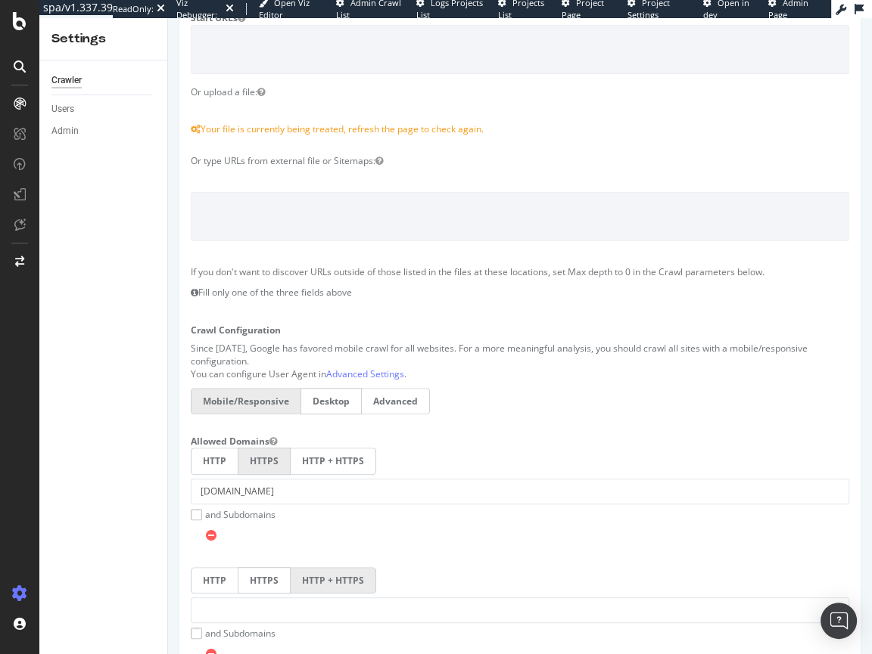
scroll to position [0, 0]
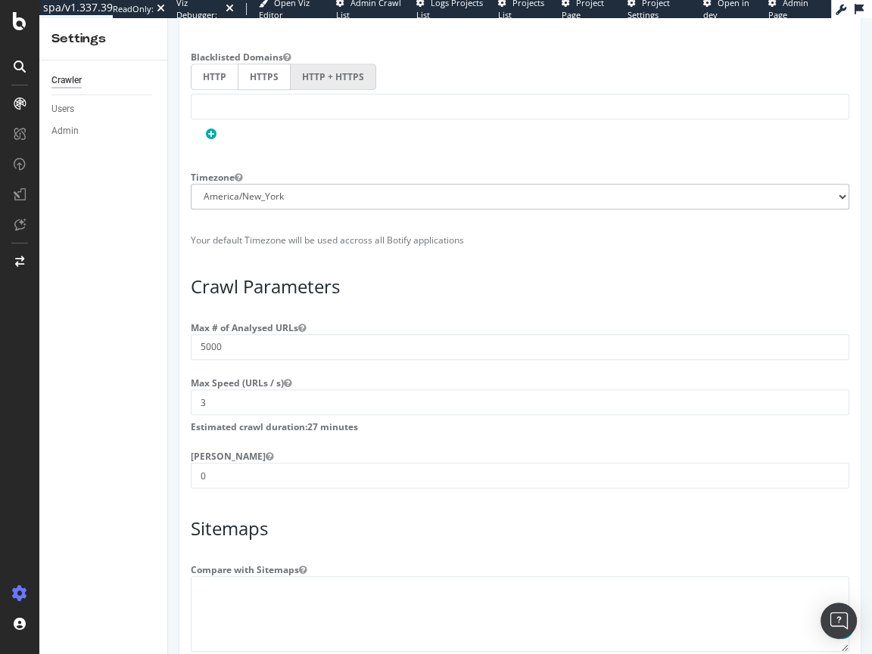
scroll to position [1148, 0]
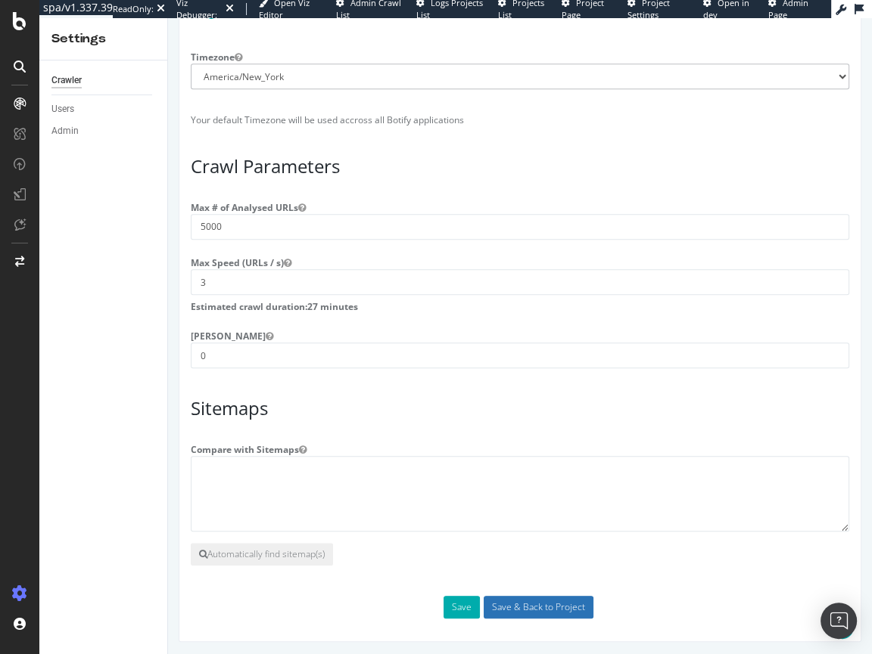
click at [520, 601] on input "Save & Back to Project" at bounding box center [538, 607] width 110 height 23
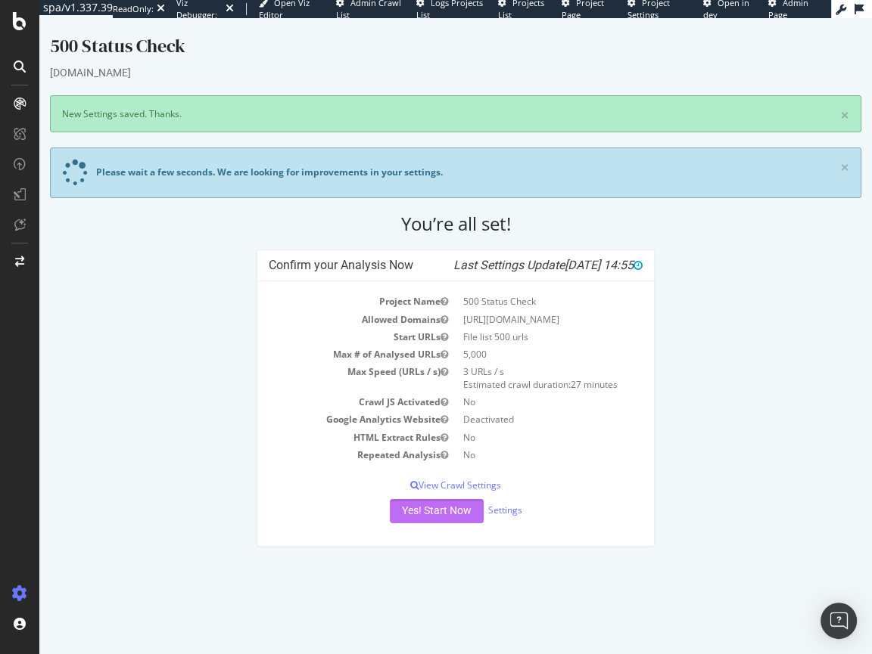
click at [430, 507] on button "Yes! Start Now" at bounding box center [437, 511] width 94 height 24
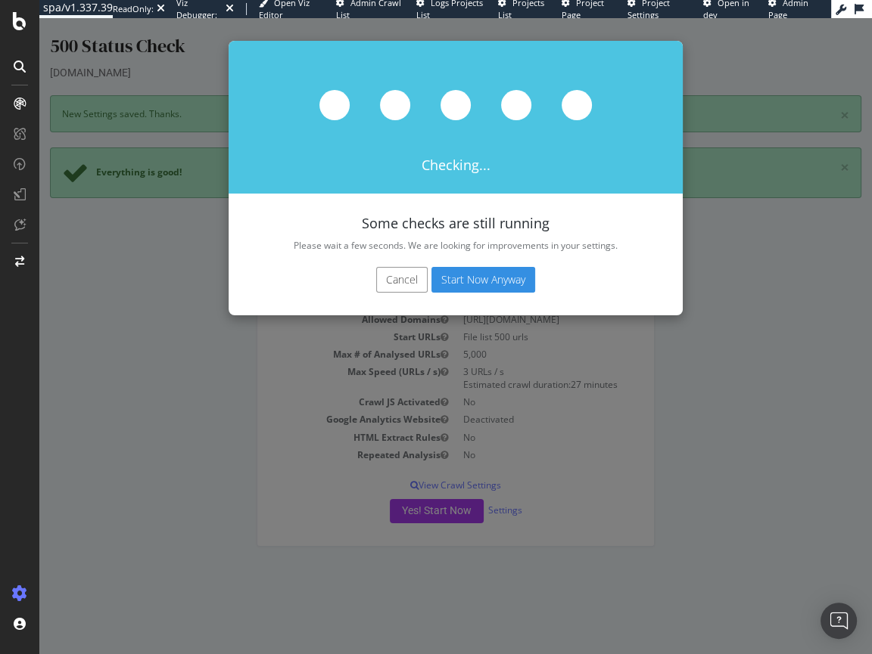
click at [475, 285] on button "Start Now Anyway" at bounding box center [483, 280] width 104 height 26
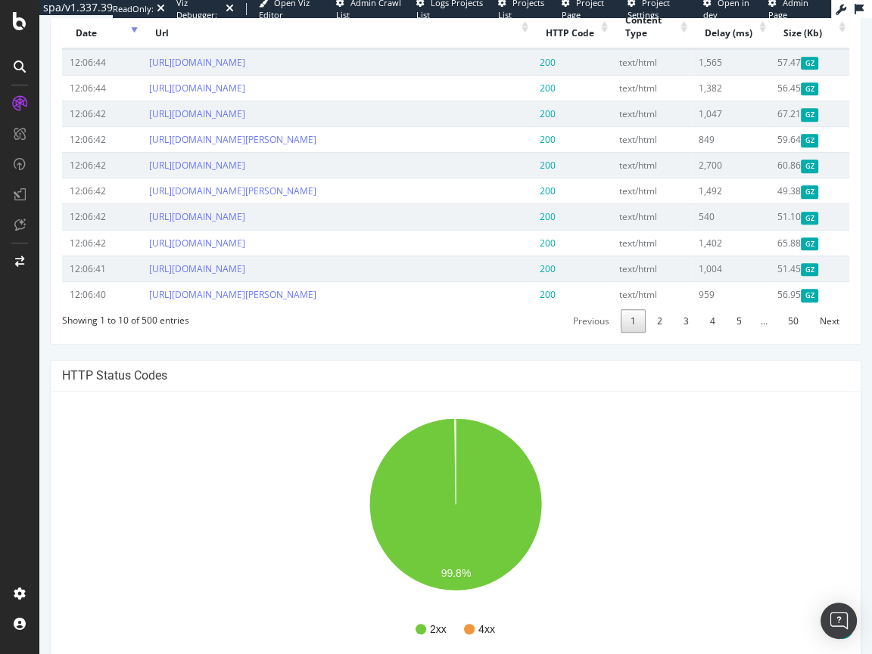
scroll to position [399, 0]
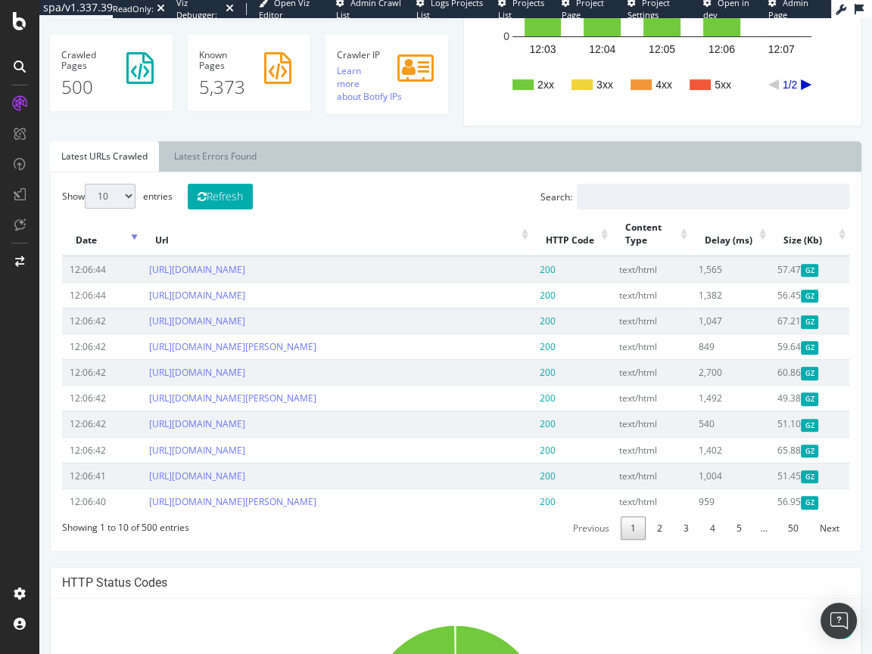
click at [604, 239] on th "HTTP Code" at bounding box center [571, 234] width 79 height 42
click at [604, 233] on th "HTTP Code" at bounding box center [571, 234] width 79 height 42
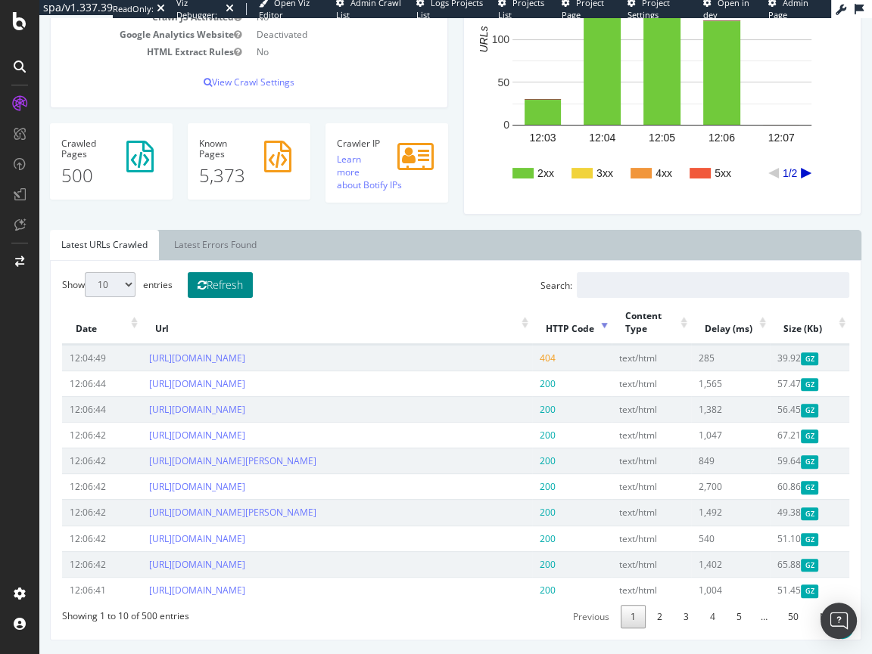
scroll to position [249, 0]
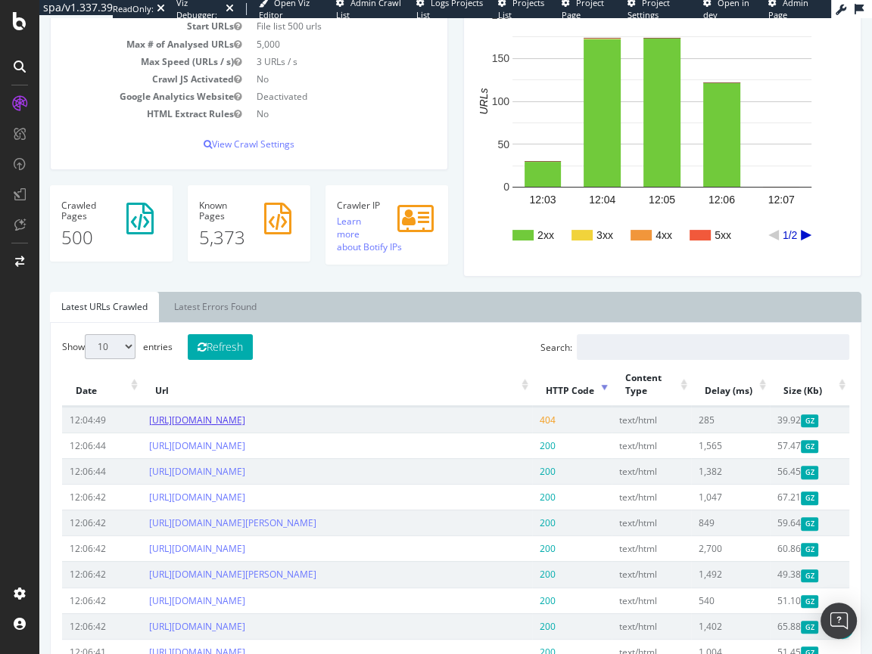
click at [245, 421] on link "[URL][DOMAIN_NAME]" at bounding box center [197, 420] width 96 height 13
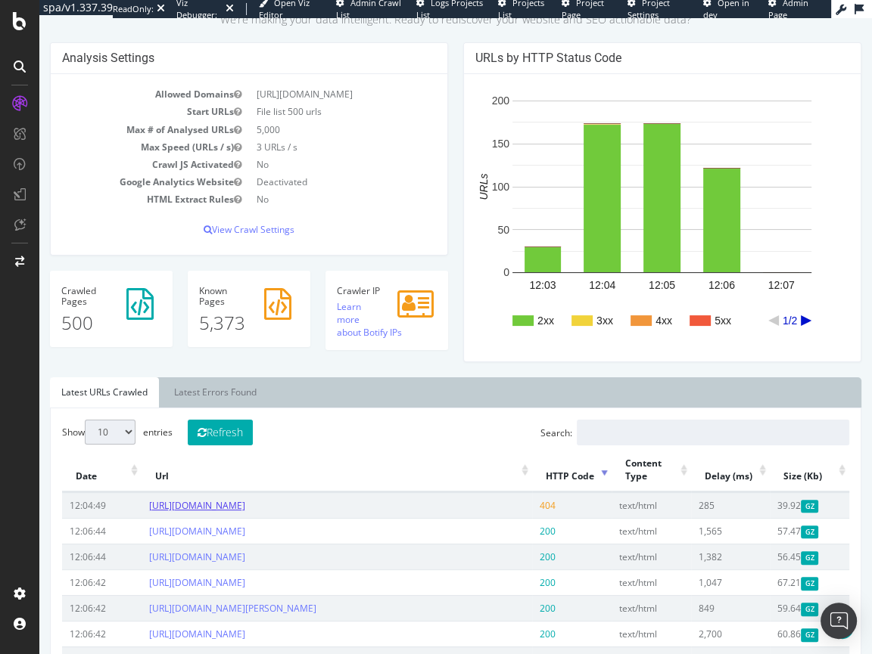
scroll to position [164, 0]
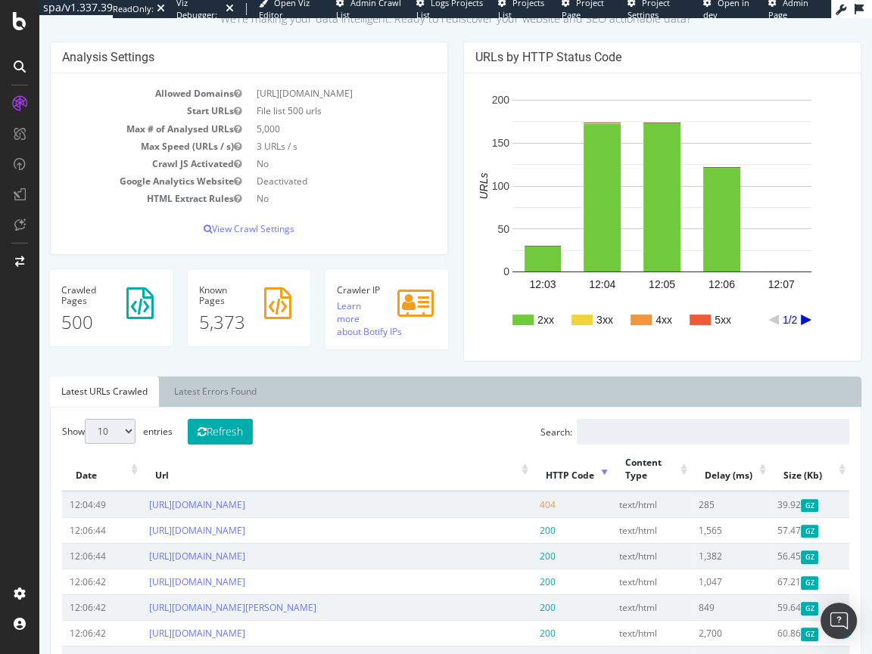
click at [806, 318] on icon "A chart." at bounding box center [805, 320] width 11 height 11
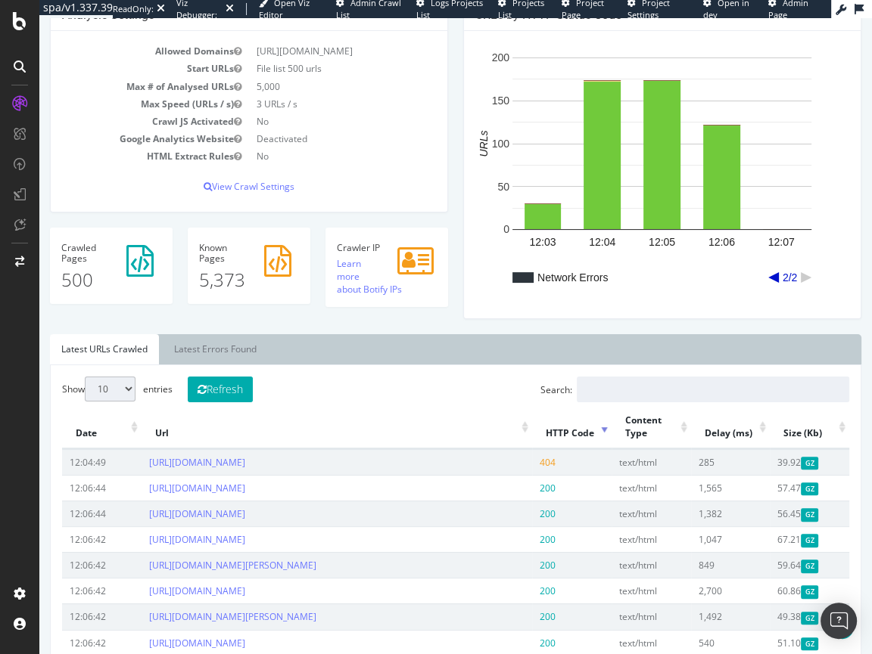
scroll to position [207, 0]
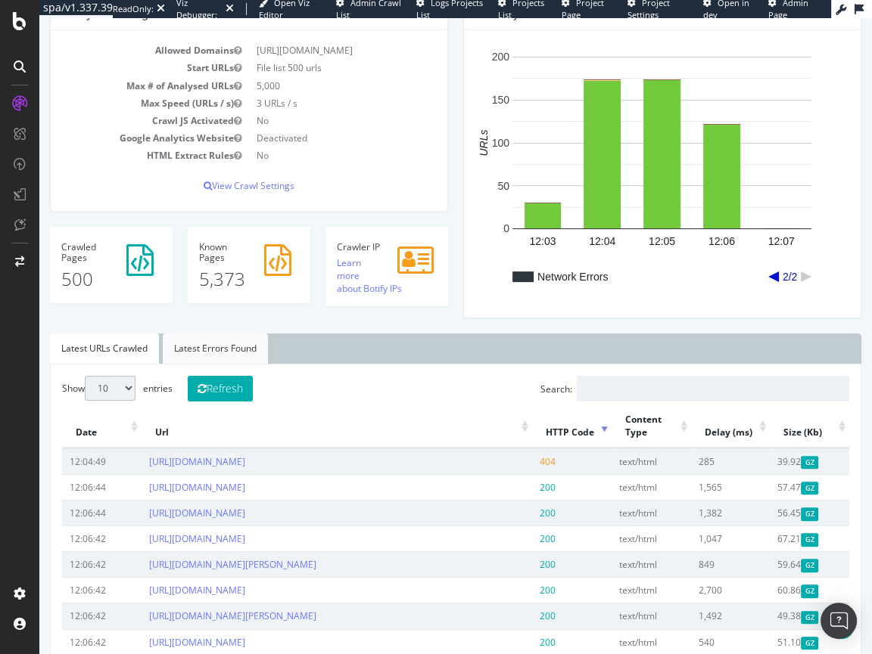
click at [196, 355] on link "Latest Errors Found" at bounding box center [215, 349] width 105 height 30
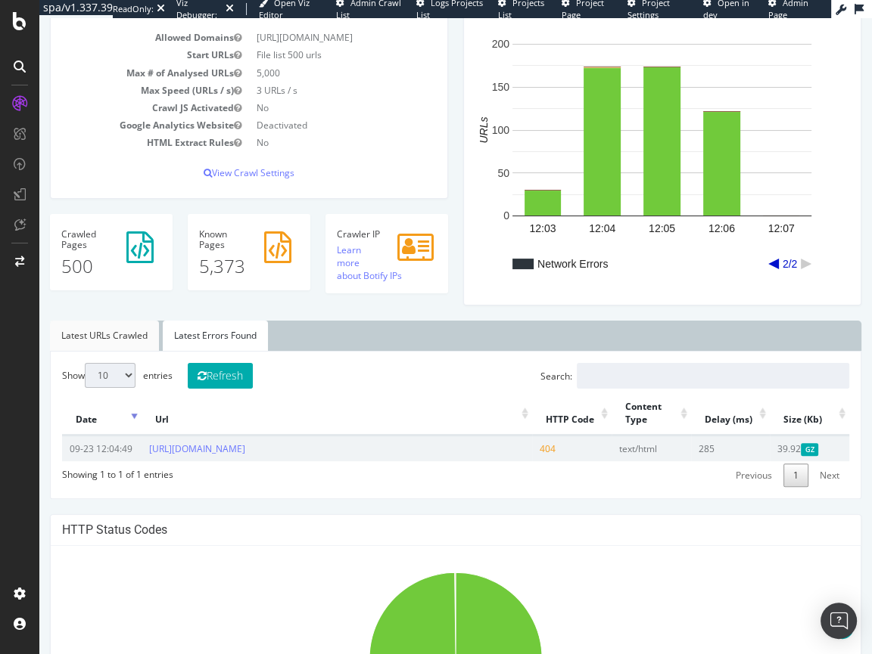
scroll to position [221, 0]
click at [104, 344] on link "Latest URLs Crawled" at bounding box center [104, 335] width 109 height 30
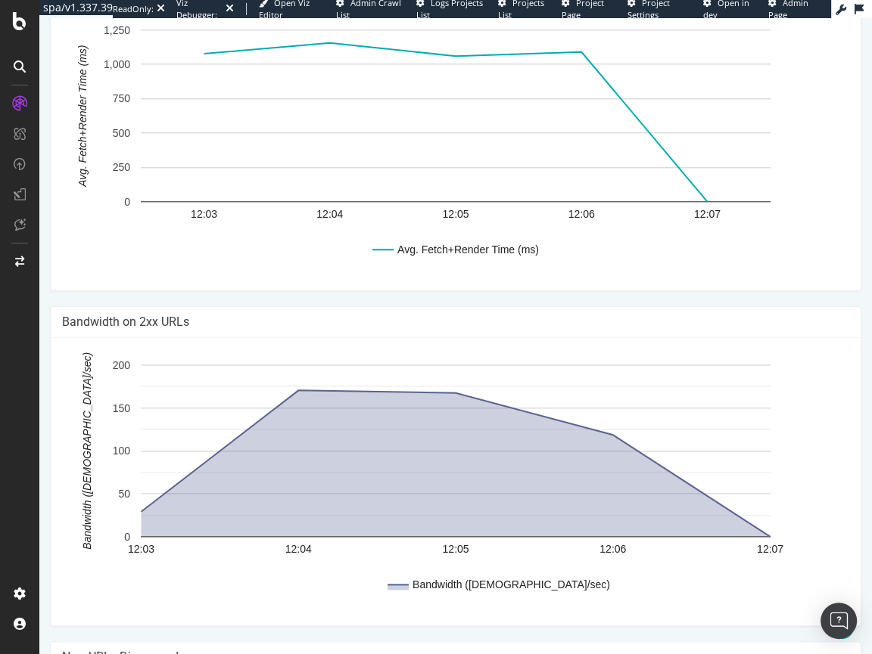
scroll to position [1328, 0]
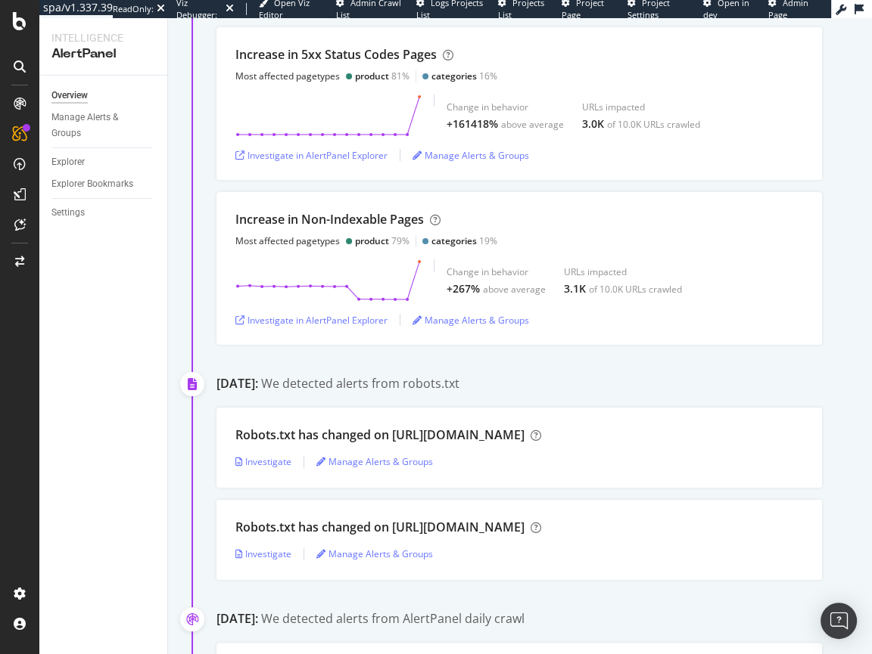
scroll to position [219, 0]
